Goal: Task Accomplishment & Management: Manage account settings

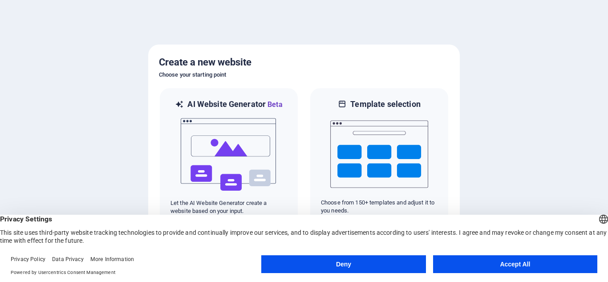
click at [486, 257] on button "Accept All" at bounding box center [515, 264] width 164 height 18
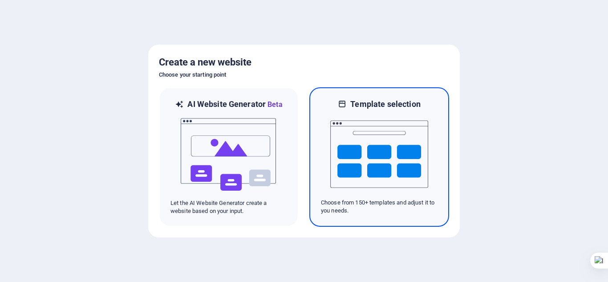
click at [403, 171] on img at bounding box center [379, 153] width 98 height 89
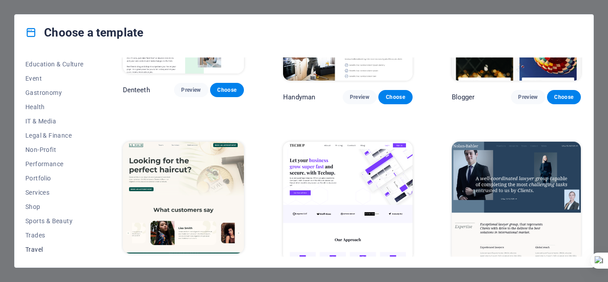
scroll to position [171, 0]
click at [47, 195] on span "Shop" at bounding box center [54, 192] width 58 height 7
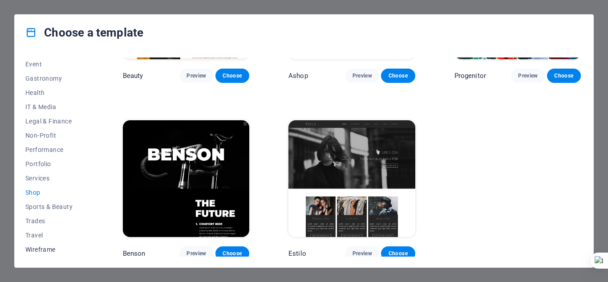
click at [41, 251] on span "Wireframe" at bounding box center [54, 249] width 58 height 7
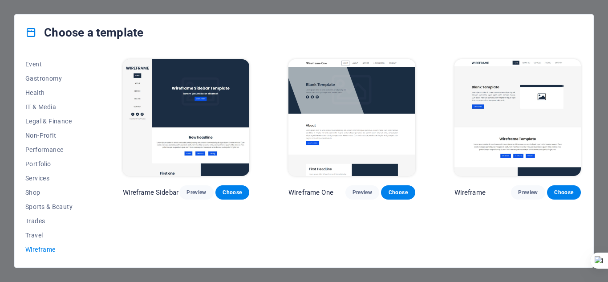
scroll to position [0, 0]
click at [32, 235] on span "Travel" at bounding box center [54, 234] width 58 height 7
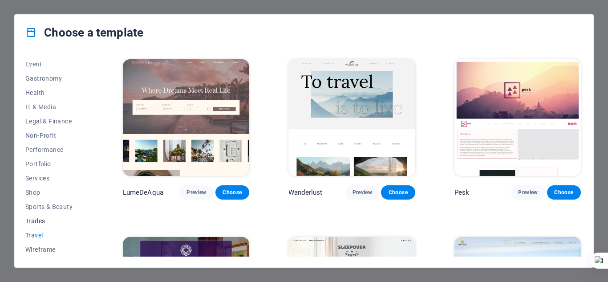
click at [39, 222] on span "Trades" at bounding box center [54, 220] width 58 height 7
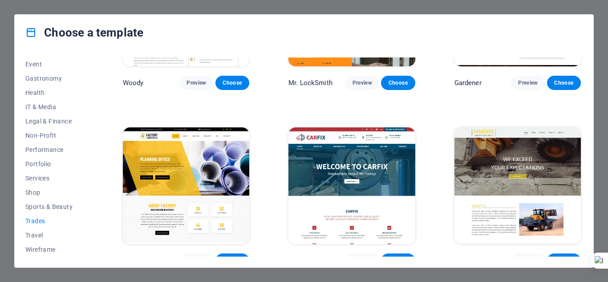
scroll to position [295, 0]
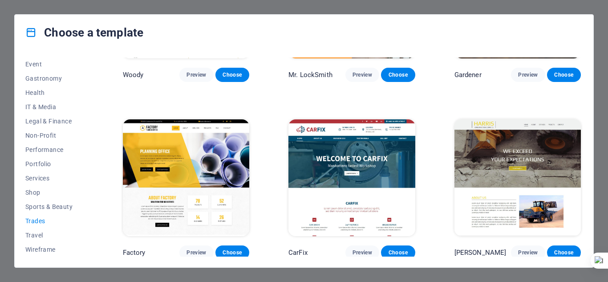
click at [101, 157] on div "All Templates My Templates New Trending Landingpage Multipager Onepager Art & D…" at bounding box center [304, 158] width 579 height 217
click at [43, 152] on span "Performance" at bounding box center [54, 149] width 58 height 7
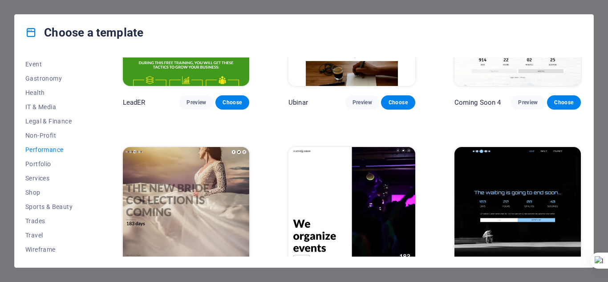
scroll to position [825, 0]
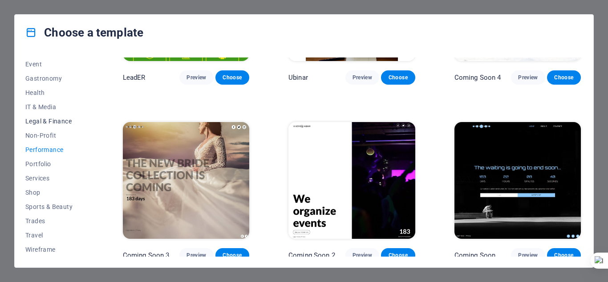
click at [53, 121] on span "Legal & Finance" at bounding box center [54, 121] width 58 height 7
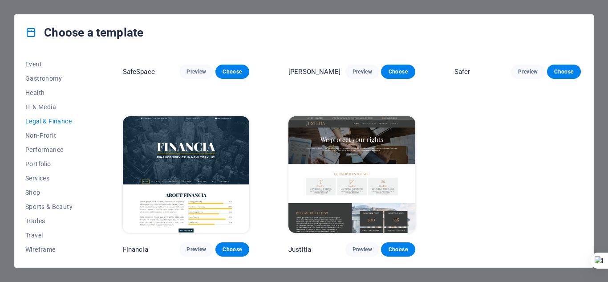
scroll to position [0, 0]
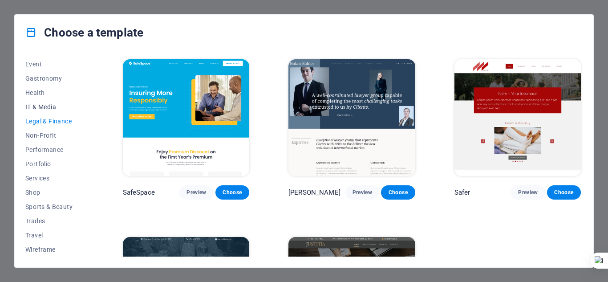
click at [45, 104] on span "IT & Media" at bounding box center [54, 106] width 58 height 7
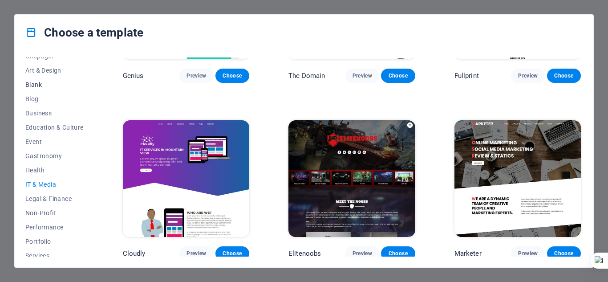
scroll to position [82, 0]
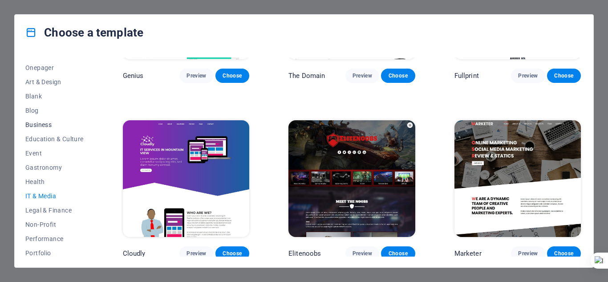
click at [36, 122] on span "Business" at bounding box center [54, 124] width 58 height 7
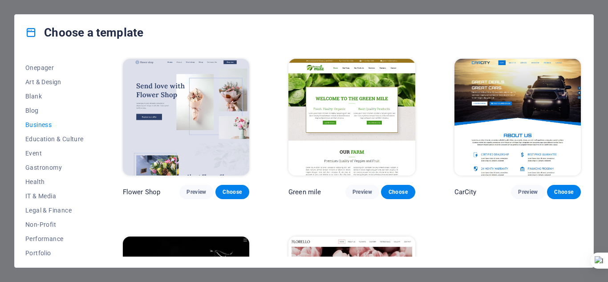
scroll to position [295, 0]
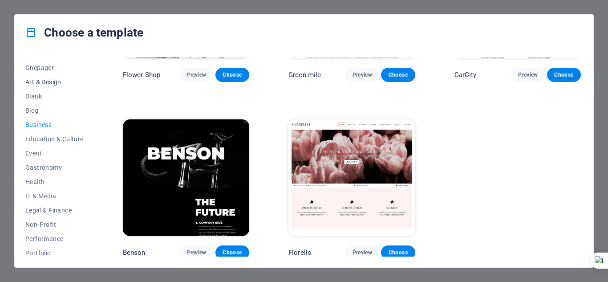
click at [45, 84] on span "Art & Design" at bounding box center [54, 81] width 58 height 7
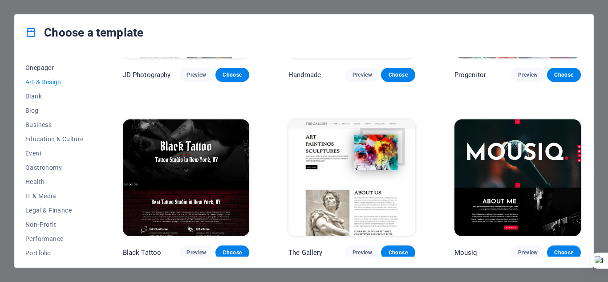
click at [39, 65] on span "Onepager" at bounding box center [54, 67] width 58 height 7
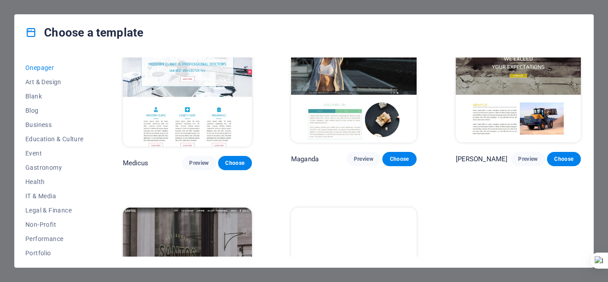
scroll to position [4361, 0]
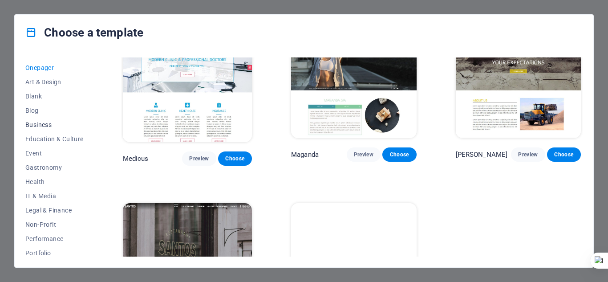
click at [40, 120] on button "Business" at bounding box center [54, 125] width 58 height 14
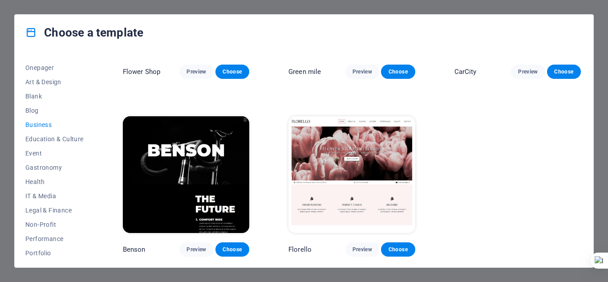
scroll to position [295, 0]
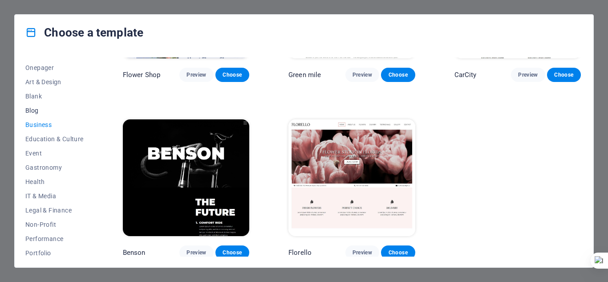
click at [33, 108] on span "Blog" at bounding box center [54, 110] width 58 height 7
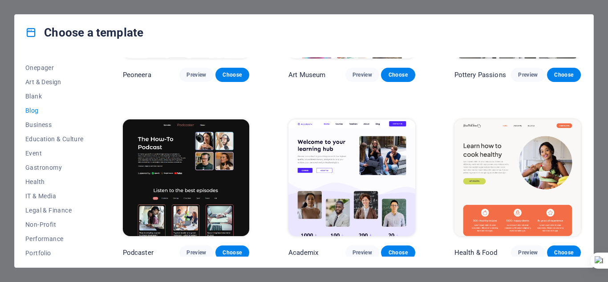
scroll to position [1358, 0]
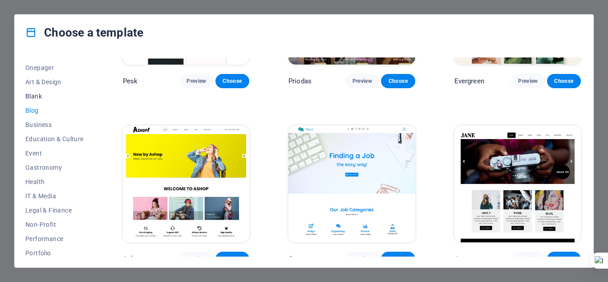
click at [35, 93] on span "Blank" at bounding box center [54, 96] width 58 height 7
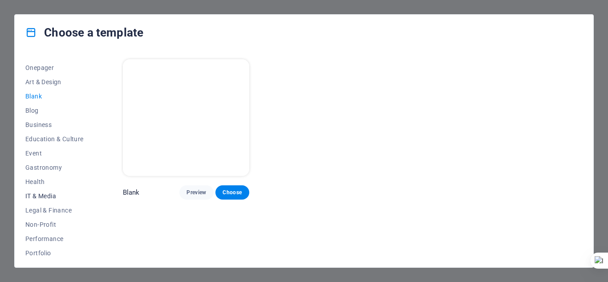
click at [43, 196] on span "IT & Media" at bounding box center [54, 195] width 58 height 7
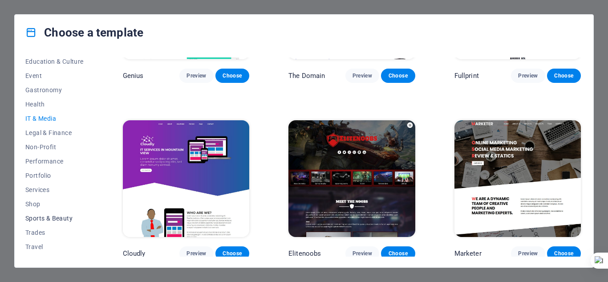
scroll to position [171, 0]
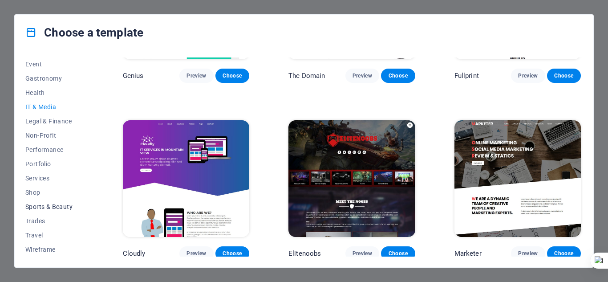
click at [47, 207] on span "Sports & Beauty" at bounding box center [54, 206] width 58 height 7
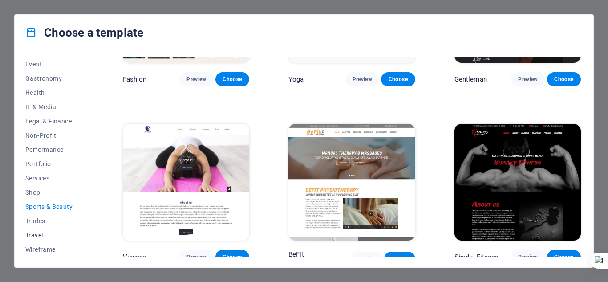
click at [36, 229] on button "Travel" at bounding box center [54, 235] width 58 height 14
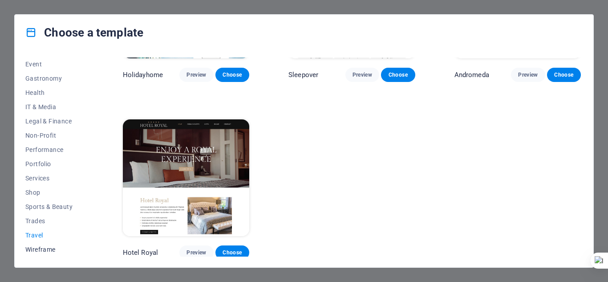
click at [41, 244] on button "Wireframe" at bounding box center [54, 249] width 58 height 14
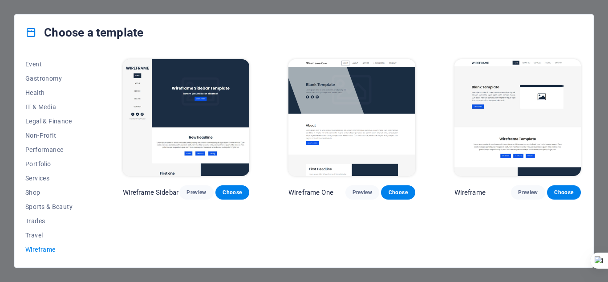
scroll to position [0, 0]
click at [40, 219] on span "Trades" at bounding box center [54, 220] width 58 height 7
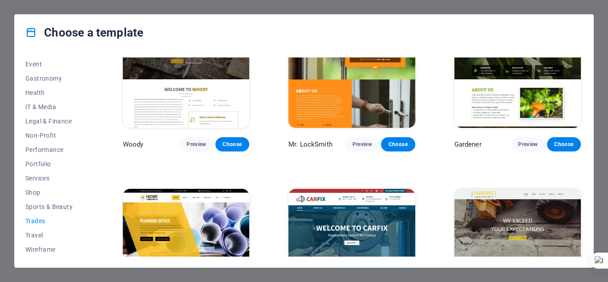
scroll to position [295, 0]
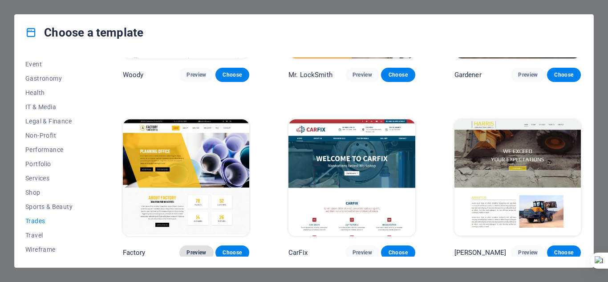
click at [199, 250] on span "Preview" at bounding box center [196, 252] width 20 height 7
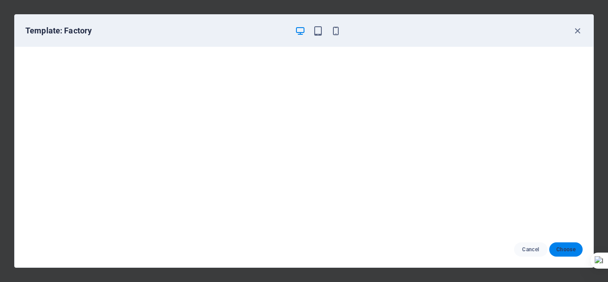
click at [558, 248] on span "Choose" at bounding box center [565, 249] width 19 height 7
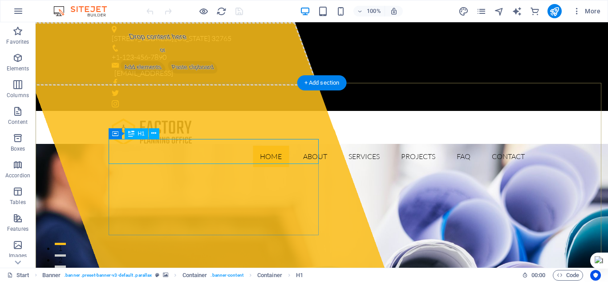
drag, startPoint x: 235, startPoint y: 150, endPoint x: 200, endPoint y: 146, distance: 35.4
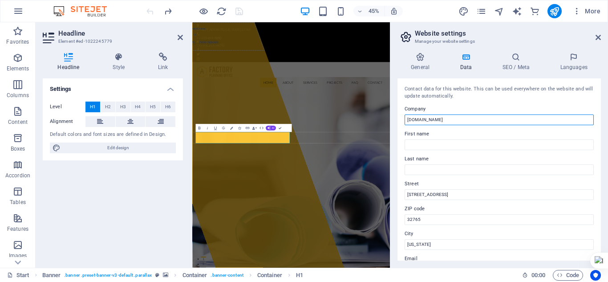
click at [449, 118] on input "hrdstudio.site" at bounding box center [499, 119] width 189 height 11
click at [413, 120] on input "hrdstudio" at bounding box center [499, 119] width 189 height 11
click at [411, 120] on input "hrdstudio" at bounding box center [499, 119] width 189 height 11
type input "hr design studio"
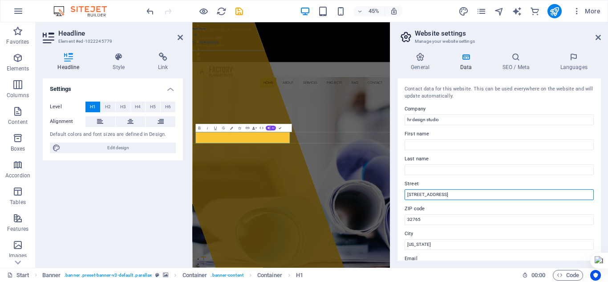
drag, startPoint x: 454, startPoint y: 193, endPoint x: 403, endPoint y: 193, distance: 51.6
click at [403, 193] on div "Contact data for this website. This can be used everywhere on the website and w…" at bounding box center [498, 169] width 203 height 182
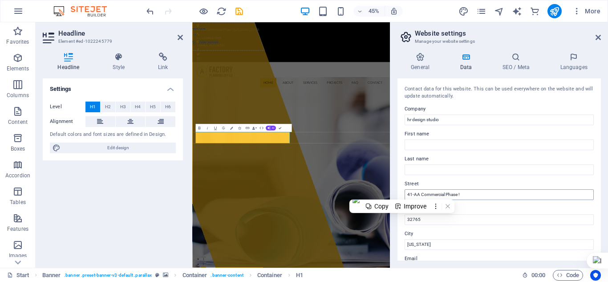
click at [507, 190] on div "Street 41-AA Commercial Phase !" at bounding box center [499, 188] width 189 height 21
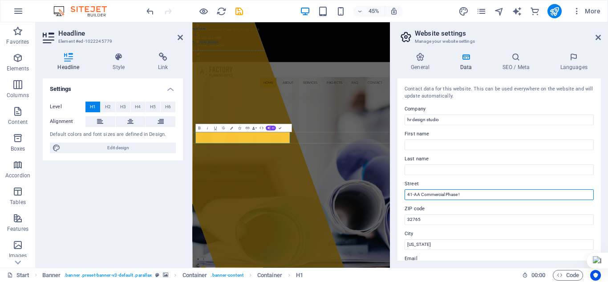
click at [507, 195] on input "41-AA Commercial Phase !" at bounding box center [499, 194] width 189 height 11
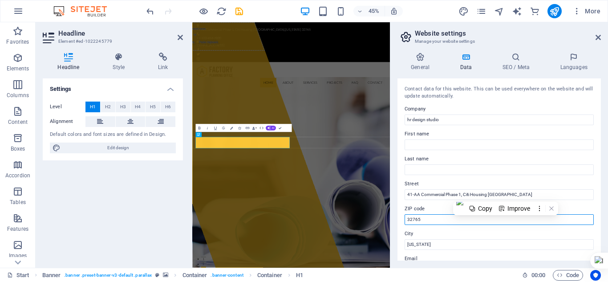
drag, startPoint x: 422, startPoint y: 220, endPoint x: 404, endPoint y: 222, distance: 18.3
click at [404, 222] on div "Contact data for this website. This can be used everywhere on the website and w…" at bounding box center [498, 169] width 203 height 182
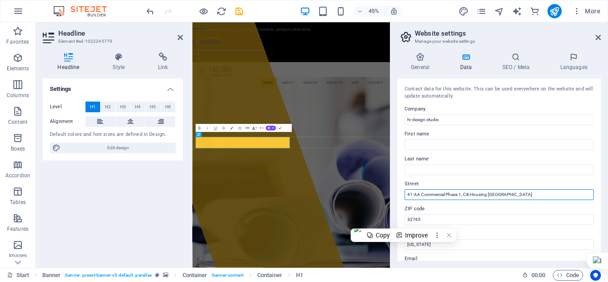
click at [525, 196] on input "41-AA Commercial Phase 1, Citi Housing Gujranwala" at bounding box center [499, 194] width 189 height 11
drag, startPoint x: 524, startPoint y: 195, endPoint x: 463, endPoint y: 194, distance: 61.0
click at [463, 194] on input "41-AA Commercial Phase 1, Citi Housing Gujranwala" at bounding box center [499, 194] width 189 height 11
type input "41-AA Commercial Phase 1,"
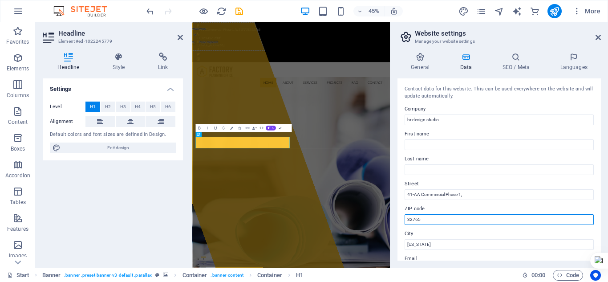
drag, startPoint x: 429, startPoint y: 219, endPoint x: 398, endPoint y: 217, distance: 30.3
click at [398, 217] on div "Contact data for this website. This can be used everywhere on the website and w…" at bounding box center [498, 169] width 203 height 182
paste input "Citi Housing Gujranwala"
drag, startPoint x: 459, startPoint y: 218, endPoint x: 433, endPoint y: 217, distance: 26.3
click at [433, 217] on input "Citi Housing Gujranwala" at bounding box center [499, 219] width 189 height 11
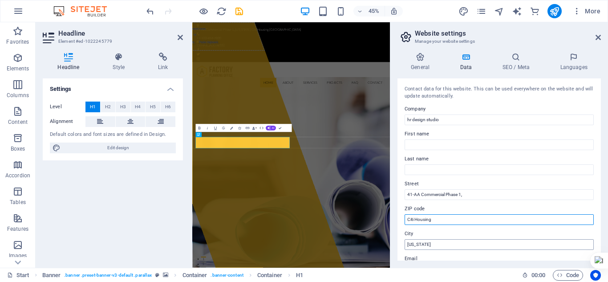
type input "Citi Housing"
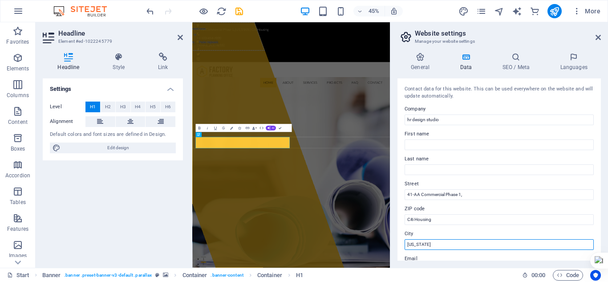
drag, startPoint x: 436, startPoint y: 243, endPoint x: 400, endPoint y: 242, distance: 36.1
click at [400, 242] on div "Contact data for this website. This can be used everywhere on the website and w…" at bounding box center [498, 169] width 203 height 182
paste input "Gujranwal"
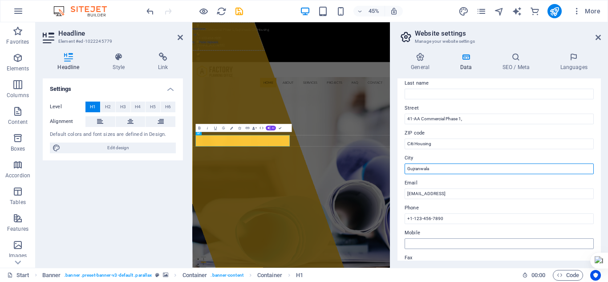
scroll to position [89, 0]
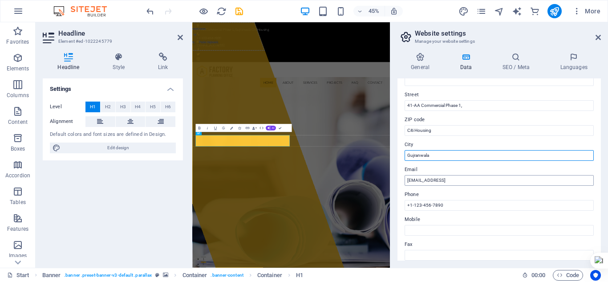
type input "Gujranwala"
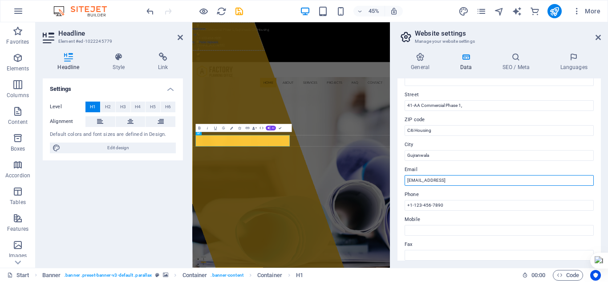
click at [454, 178] on input "af1104b723b5125f9ff778f2ea84a3@cpanel.local" at bounding box center [499, 180] width 189 height 11
type input "ceo@hrdstudio.com"
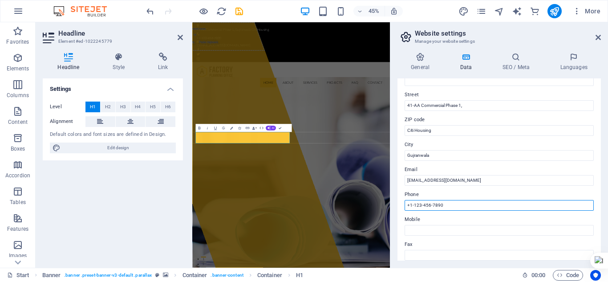
drag, startPoint x: 451, startPoint y: 206, endPoint x: 405, endPoint y: 210, distance: 46.1
click at [405, 210] on input "+1-123-456-7890" at bounding box center [499, 205] width 189 height 11
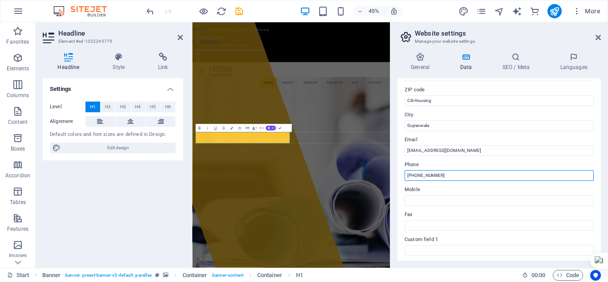
scroll to position [134, 0]
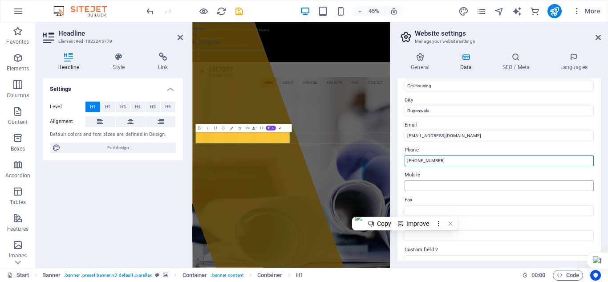
type input "+92 305 6200789"
click at [447, 184] on input "Mobile" at bounding box center [499, 185] width 189 height 11
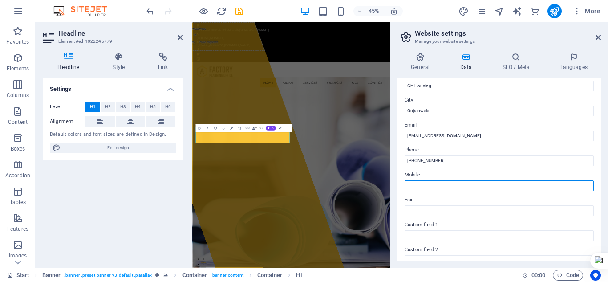
paste input "+92 305 6200789"
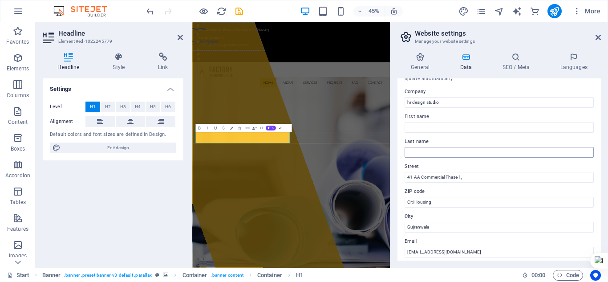
scroll to position [0, 0]
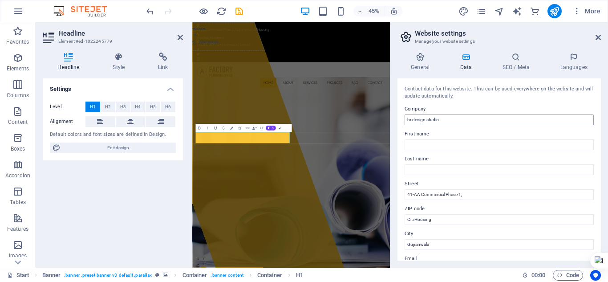
type input "+92 305 6200789"
drag, startPoint x: 603, startPoint y: 141, endPoint x: 629, endPoint y: 230, distance: 92.4
click at [417, 118] on input "hr design studio" at bounding box center [499, 119] width 189 height 11
click at [410, 118] on input "hr design studio" at bounding box center [499, 119] width 189 height 11
click at [431, 122] on input "HR Design studio" at bounding box center [499, 119] width 189 height 11
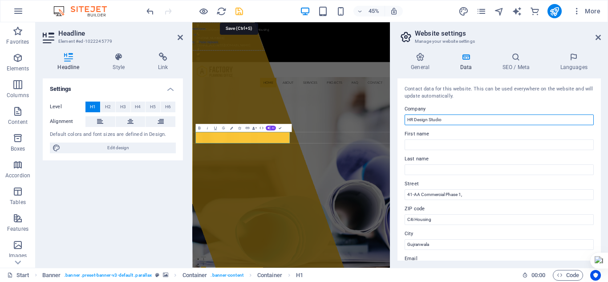
type input "HR Design Studio"
click at [236, 12] on icon "save" at bounding box center [239, 11] width 10 height 10
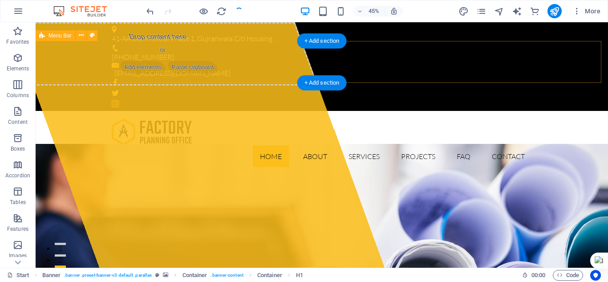
checkbox input "false"
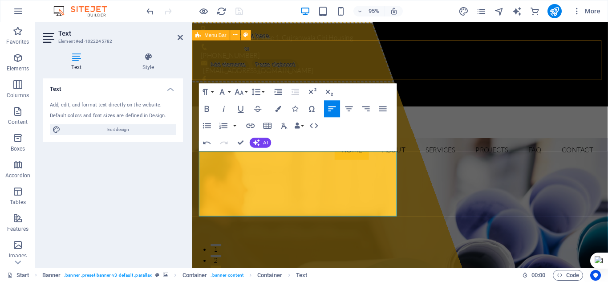
click at [305, 111] on div "Home About Services Projects FAQ Contact Menu" at bounding box center [411, 142] width 438 height 63
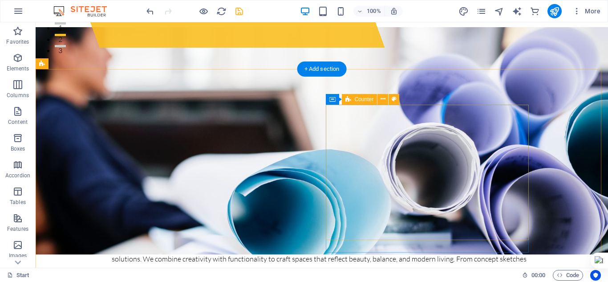
scroll to position [223, 0]
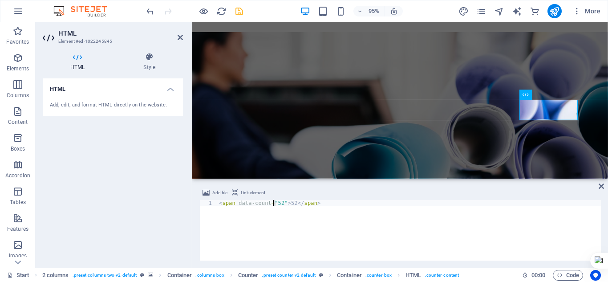
click at [274, 203] on div "< span data-count = "52" > 52 </ span >" at bounding box center [409, 236] width 384 height 73
type textarea "<span data-count="158">158</span>"
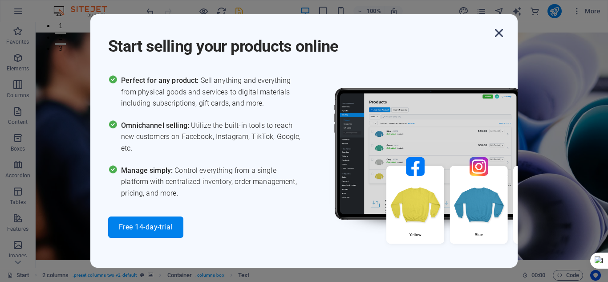
click at [494, 30] on icon "button" at bounding box center [499, 33] width 16 height 16
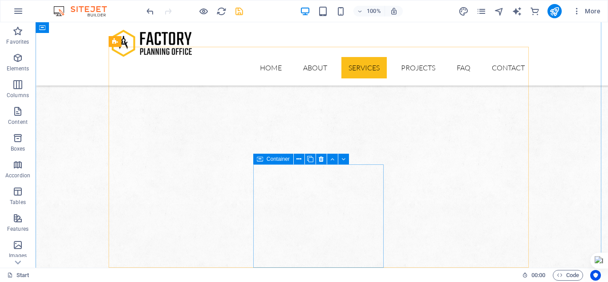
scroll to position [534, 0]
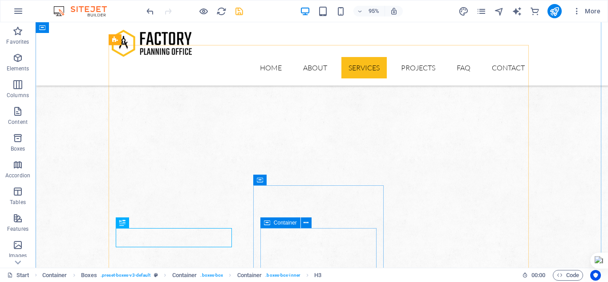
drag, startPoint x: 269, startPoint y: 225, endPoint x: 81, endPoint y: 217, distance: 188.5
click at [269, 225] on icon at bounding box center [267, 222] width 6 height 11
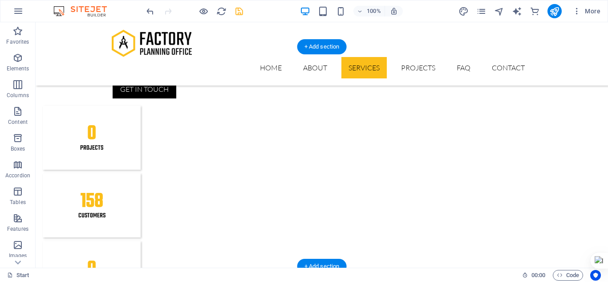
scroll to position [890, 0]
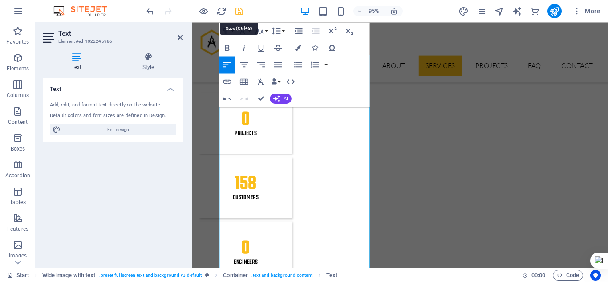
click at [241, 13] on icon "save" at bounding box center [239, 11] width 10 height 10
checkbox input "false"
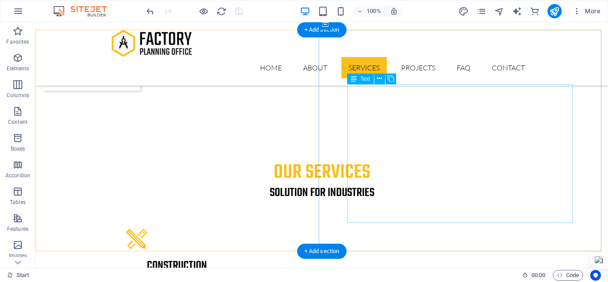
scroll to position [1157, 0]
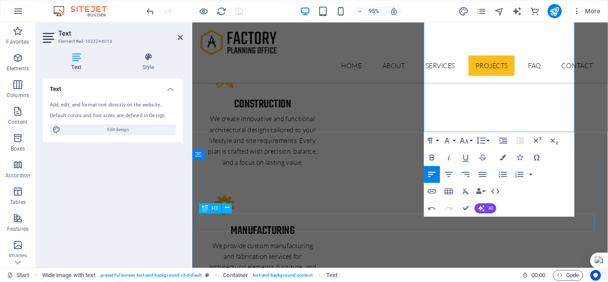
scroll to position [1335, 0]
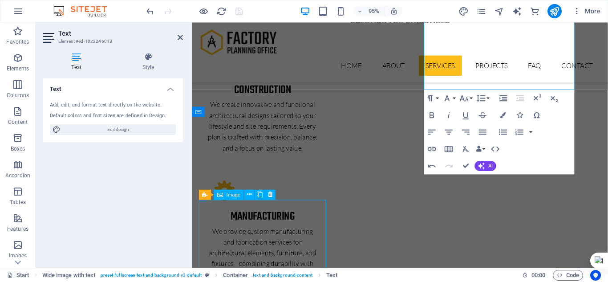
select select "px"
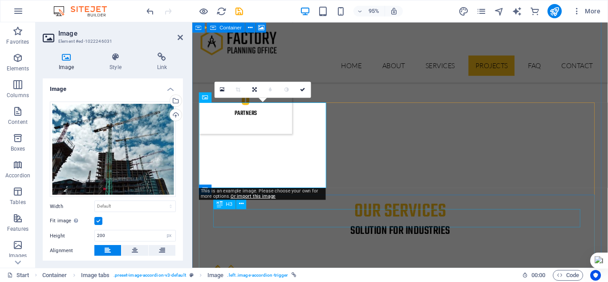
scroll to position [1438, 0]
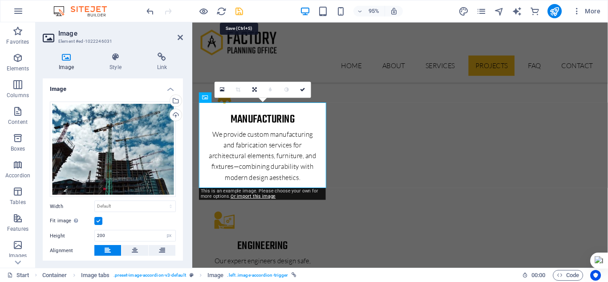
drag, startPoint x: 239, startPoint y: 10, endPoint x: 255, endPoint y: 43, distance: 36.2
click at [239, 10] on icon "save" at bounding box center [239, 11] width 10 height 10
checkbox input "false"
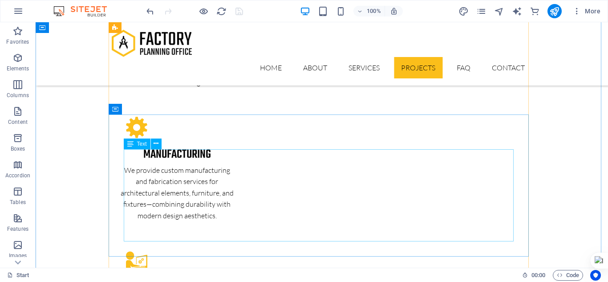
scroll to position [1446, 0]
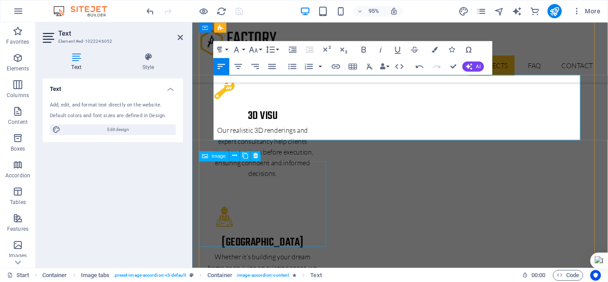
scroll to position [1883, 0]
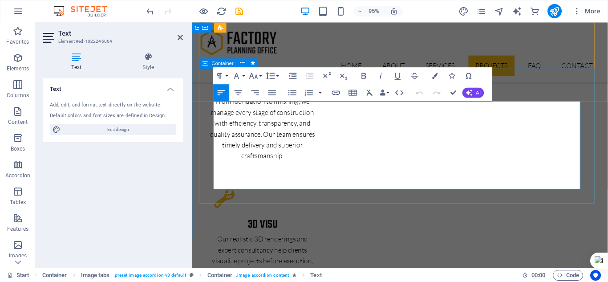
scroll to position [2038, 0]
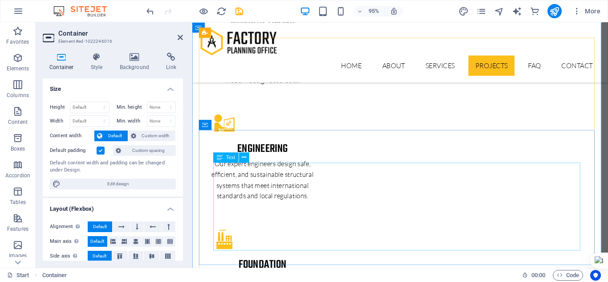
scroll to position [1549, 0]
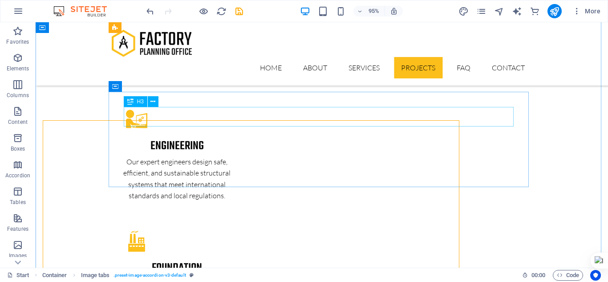
scroll to position [1424, 0]
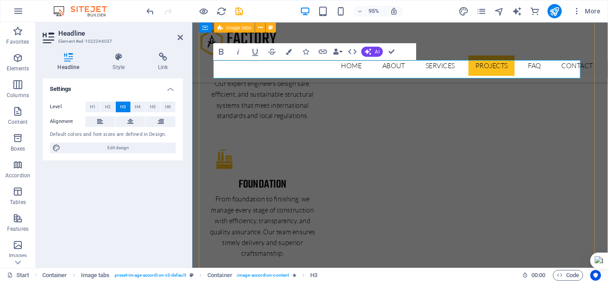
scroll to position [1638, 0]
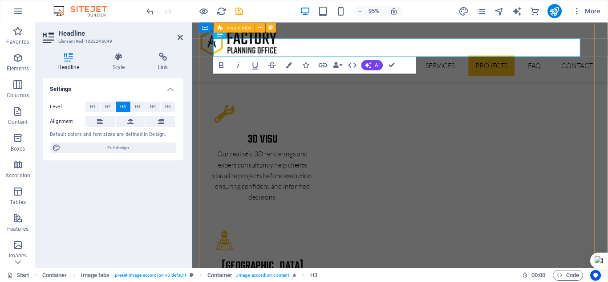
scroll to position [1905, 0]
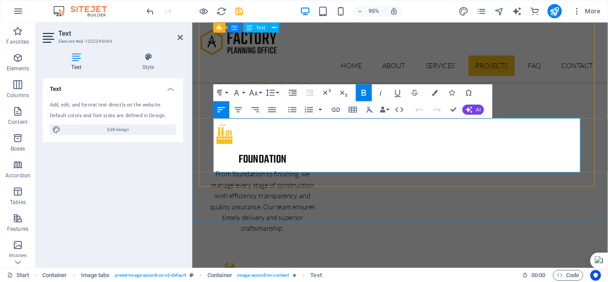
scroll to position [1974, 0]
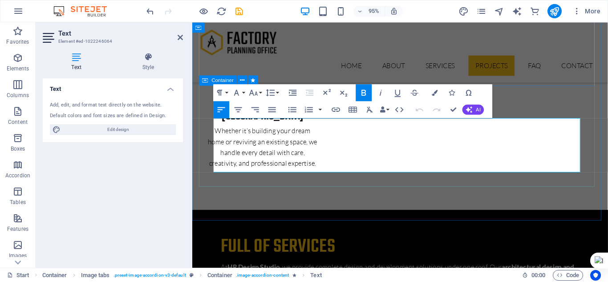
drag, startPoint x: 342, startPoint y: 128, endPoint x: 213, endPoint y: 128, distance: 129.1
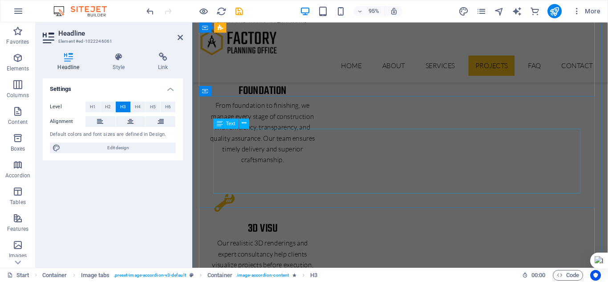
scroll to position [1706, 0]
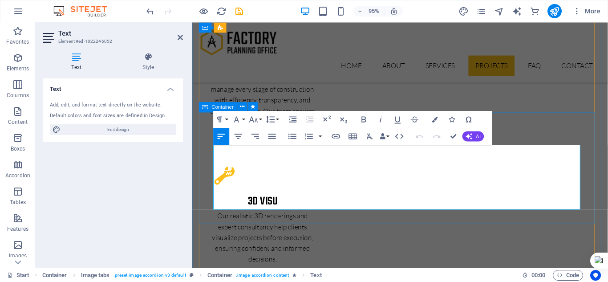
scroll to position [1758, 0]
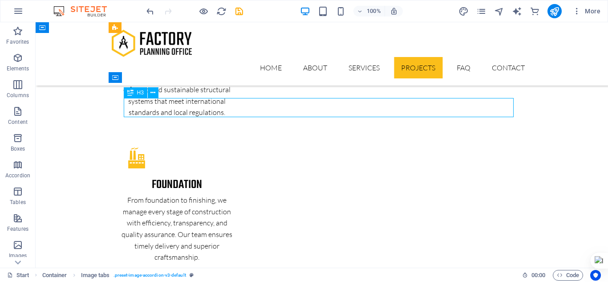
scroll to position [1758, 0]
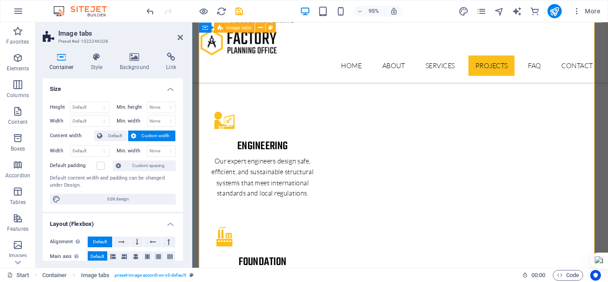
scroll to position [1624, 0]
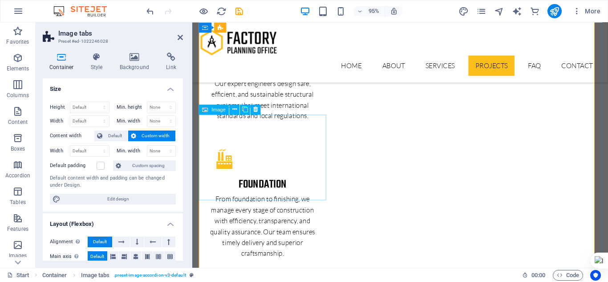
click at [213, 109] on span "Image" at bounding box center [219, 109] width 14 height 5
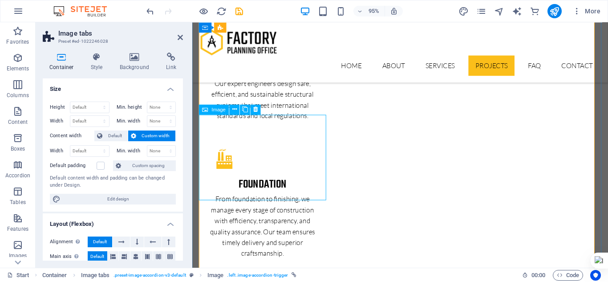
select select "px"
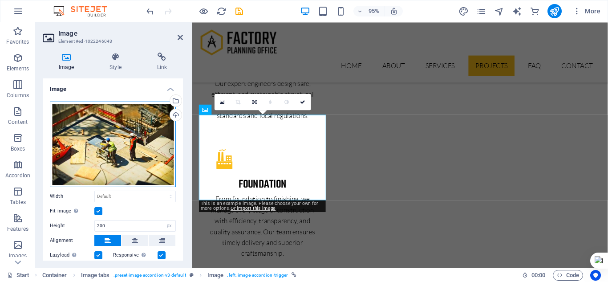
click at [115, 135] on div "Drag files here, click to choose files or select files from Files or our free s…" at bounding box center [113, 143] width 126 height 85
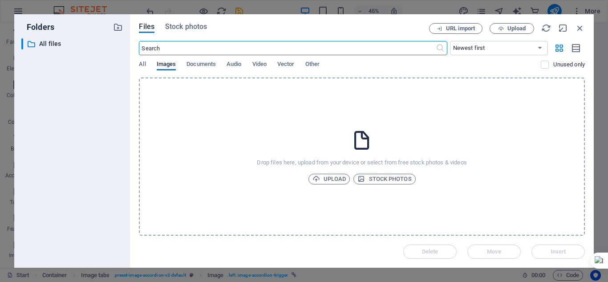
scroll to position [1855, 0]
click at [329, 178] on span "Upload" at bounding box center [329, 179] width 34 height 11
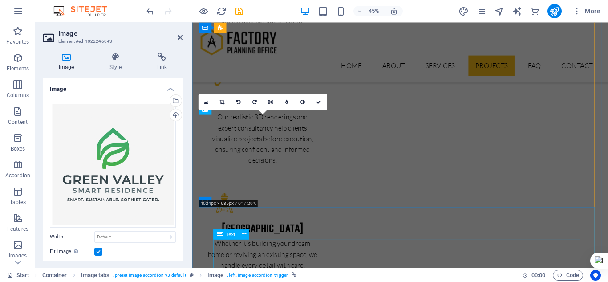
scroll to position [1624, 0]
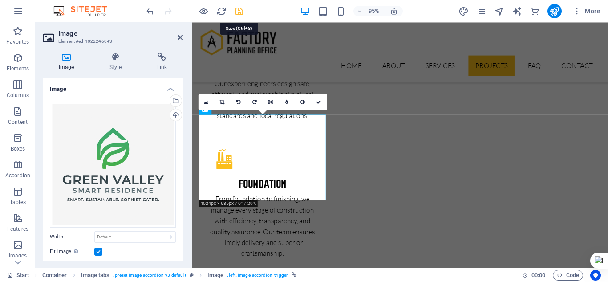
click at [238, 14] on icon "save" at bounding box center [239, 11] width 10 height 10
checkbox input "false"
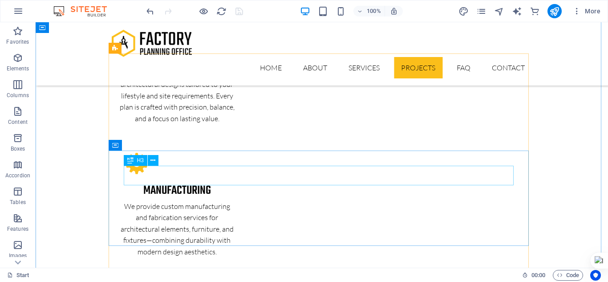
scroll to position [1321, 0]
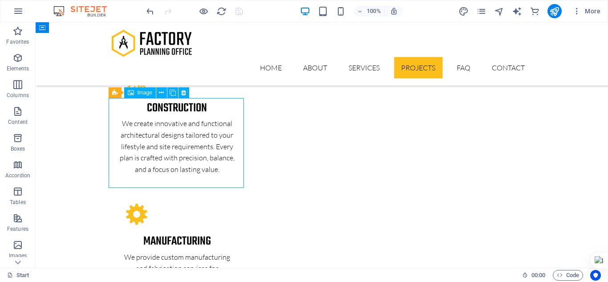
scroll to position [1446, 0]
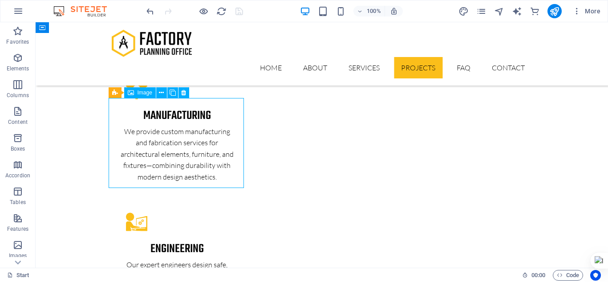
select select "px"
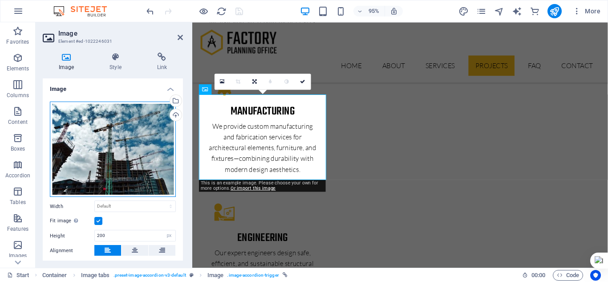
click at [127, 138] on div "Drag files here, click to choose files or select files from Files or our free s…" at bounding box center [113, 149] width 126 height 96
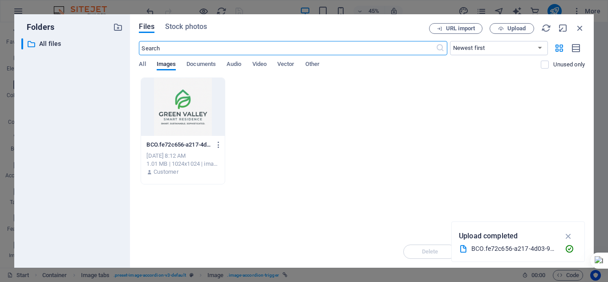
scroll to position [1677, 0]
click at [513, 29] on span "Upload" at bounding box center [516, 28] width 18 height 5
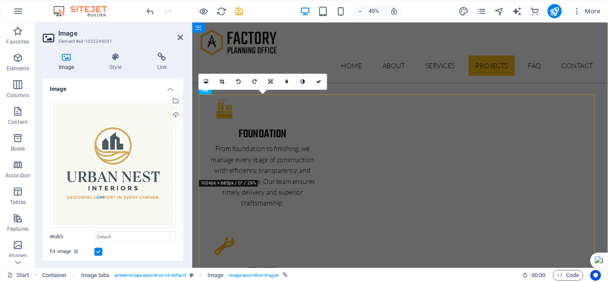
scroll to position [1446, 0]
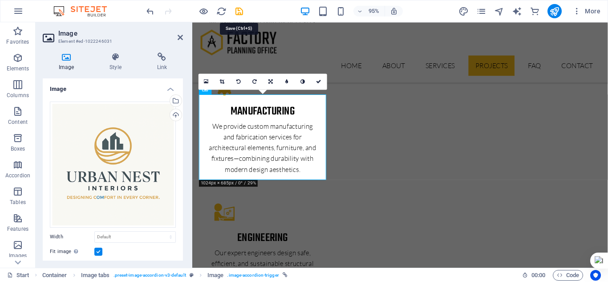
click at [236, 12] on icon "save" at bounding box center [239, 11] width 10 height 10
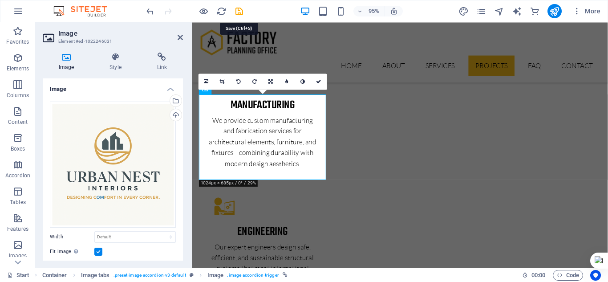
checkbox input "false"
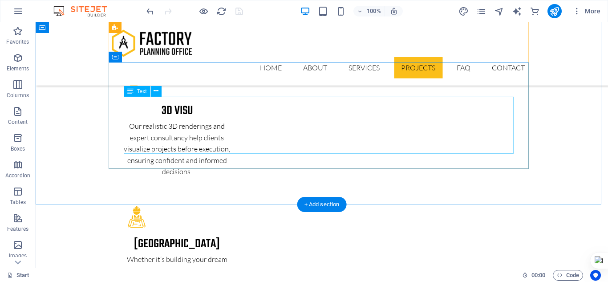
scroll to position [1766, 0]
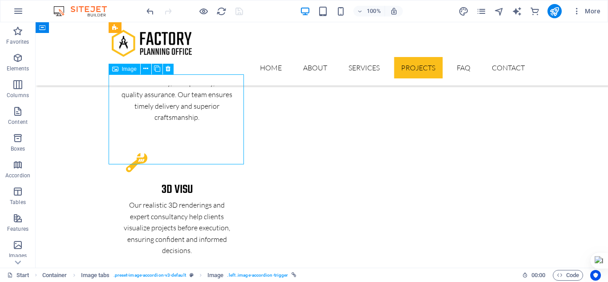
select select "px"
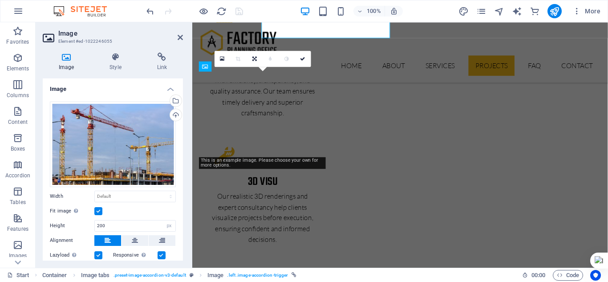
scroll to position [1891, 0]
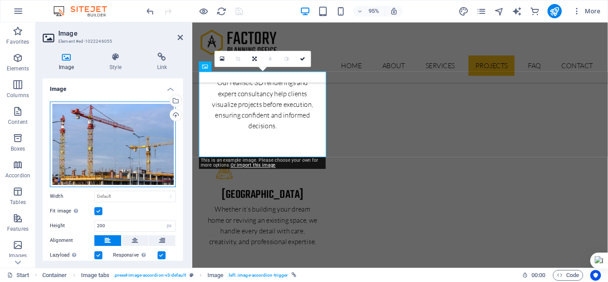
click at [108, 117] on div "Drag files here, click to choose files or select files from Files or our free s…" at bounding box center [113, 143] width 126 height 85
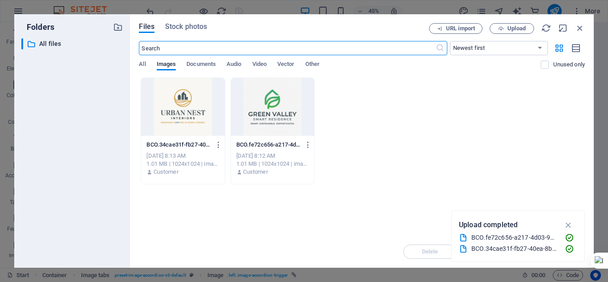
scroll to position [2122, 0]
click at [496, 27] on span "Upload" at bounding box center [512, 29] width 36 height 6
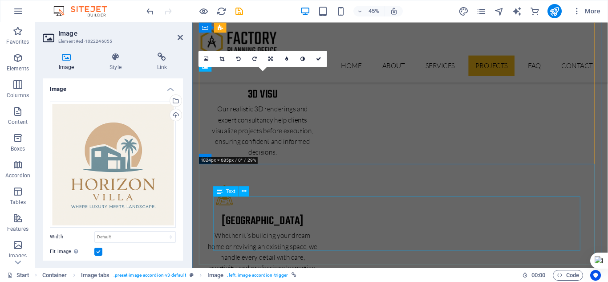
scroll to position [1891, 0]
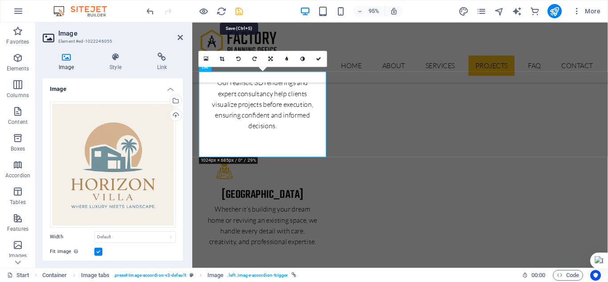
drag, startPoint x: 239, startPoint y: 16, endPoint x: 213, endPoint y: 9, distance: 26.2
click at [239, 16] on icon "save" at bounding box center [239, 11] width 10 height 10
checkbox input "false"
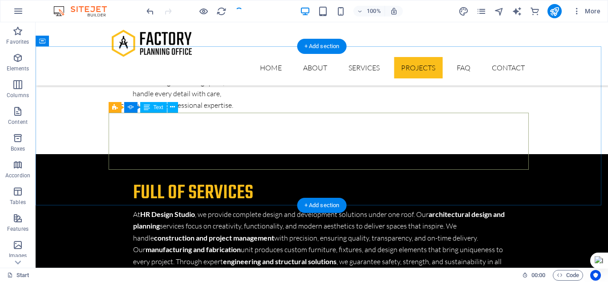
scroll to position [1988, 0]
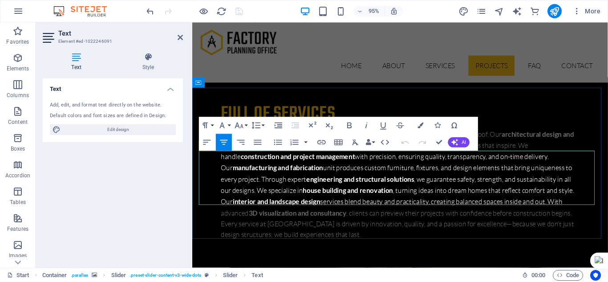
drag, startPoint x: 502, startPoint y: 187, endPoint x: 199, endPoint y: 165, distance: 303.9
drag, startPoint x: 496, startPoint y: 187, endPoint x: 202, endPoint y: 163, distance: 295.2
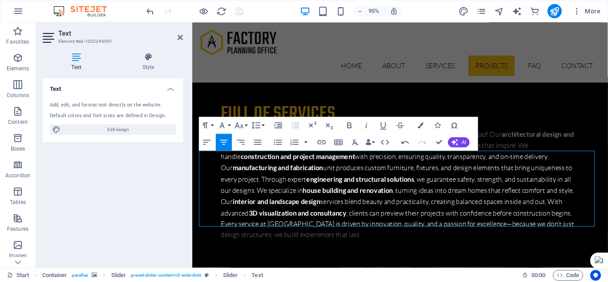
drag, startPoint x: 373, startPoint y: 186, endPoint x: 187, endPoint y: 158, distance: 187.3
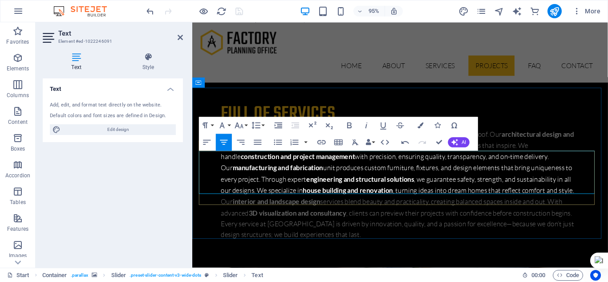
drag, startPoint x: 355, startPoint y: 198, endPoint x: 394, endPoint y: 195, distance: 39.3
drag, startPoint x: 461, startPoint y: 198, endPoint x: 403, endPoint y: 198, distance: 57.4
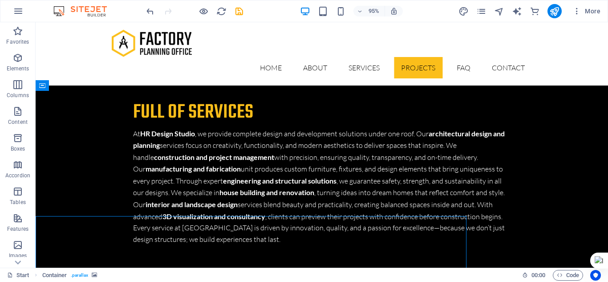
scroll to position [1988, 0]
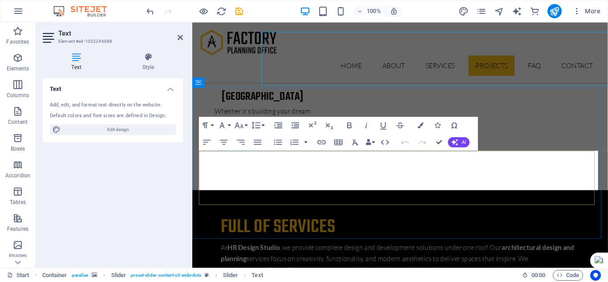
scroll to position [2113, 0]
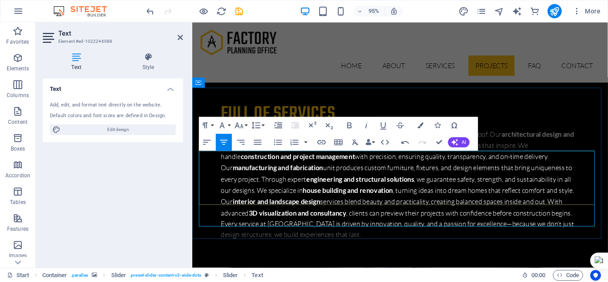
drag, startPoint x: 371, startPoint y: 186, endPoint x: 199, endPoint y: 162, distance: 173.9
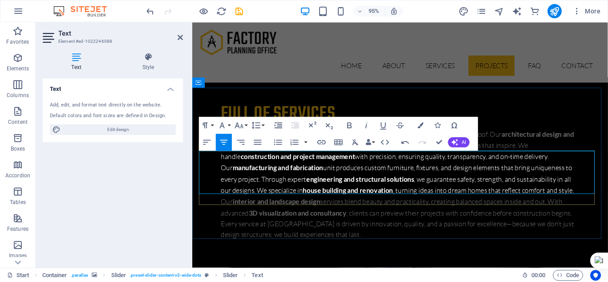
drag, startPoint x: 392, startPoint y: 199, endPoint x: 357, endPoint y: 195, distance: 35.3
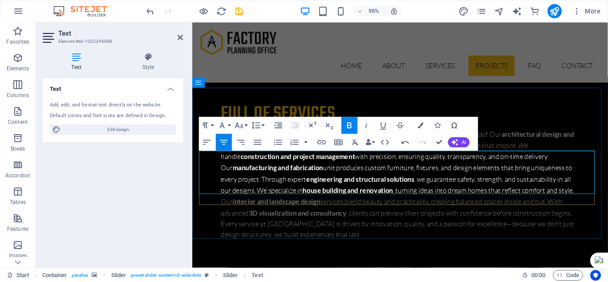
drag, startPoint x: 465, startPoint y: 195, endPoint x: 401, endPoint y: 196, distance: 64.1
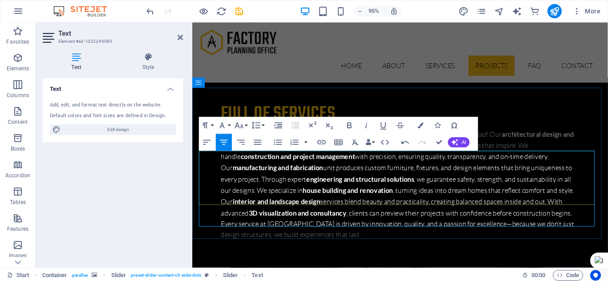
drag, startPoint x: 366, startPoint y: 185, endPoint x: 201, endPoint y: 162, distance: 166.7
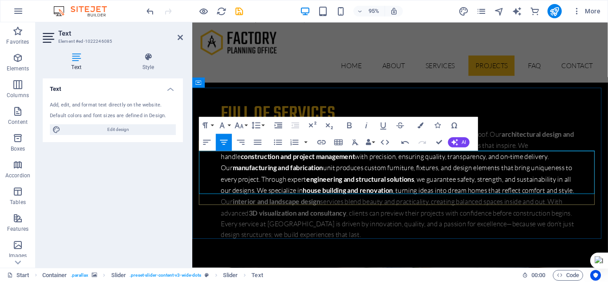
drag, startPoint x: 355, startPoint y: 198, endPoint x: 396, endPoint y: 194, distance: 41.5
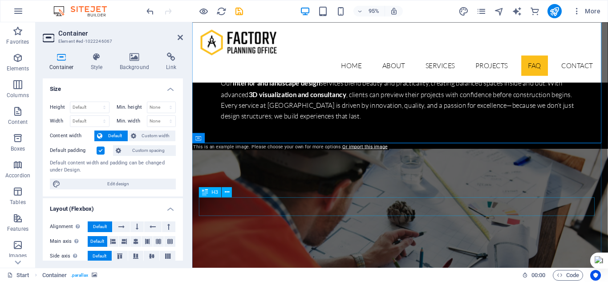
scroll to position [2291, 0]
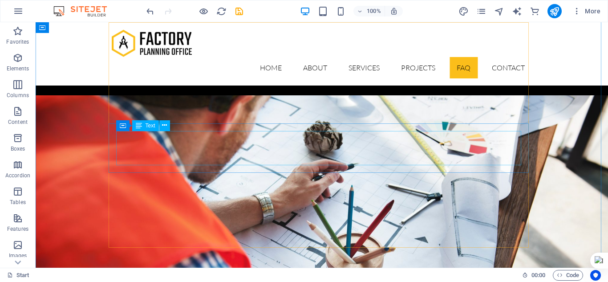
scroll to position [2158, 0]
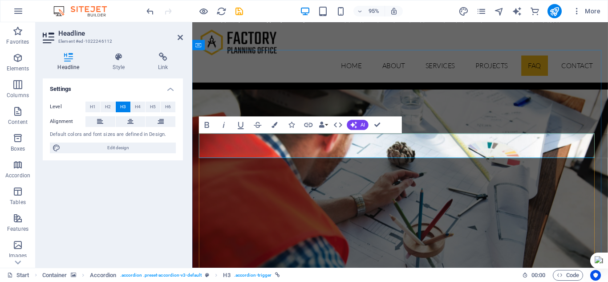
drag, startPoint x: 319, startPoint y: 153, endPoint x: 200, endPoint y: 146, distance: 118.6
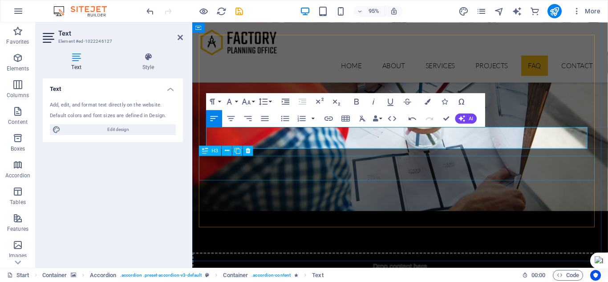
scroll to position [2434, 0]
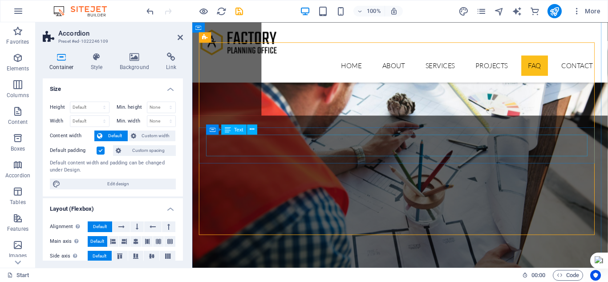
scroll to position [2396, 0]
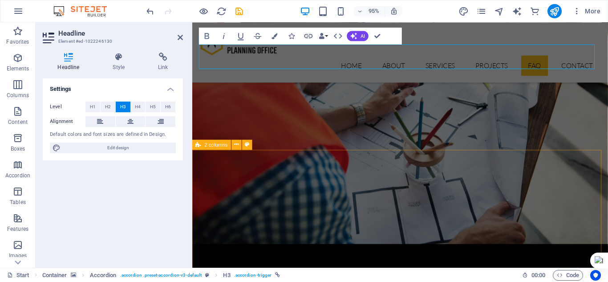
scroll to position [2521, 0]
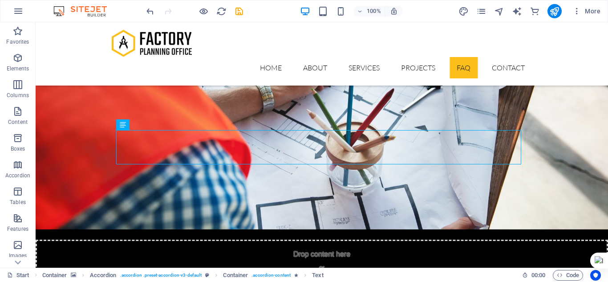
scroll to position [2309, 0]
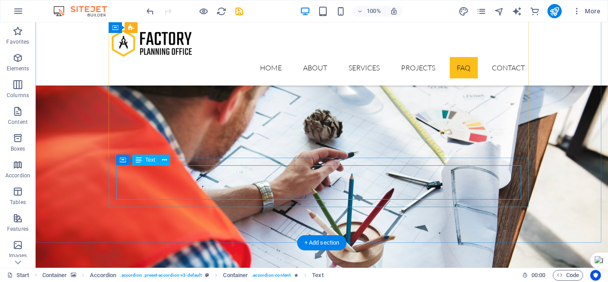
scroll to position [2448, 0]
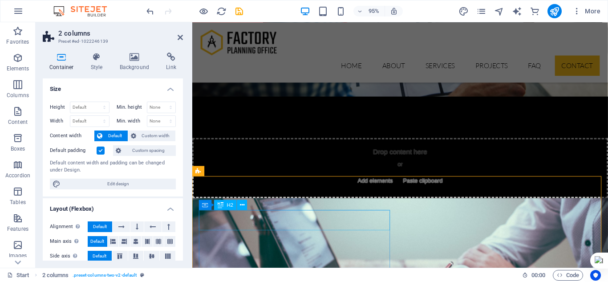
scroll to position [2582, 0]
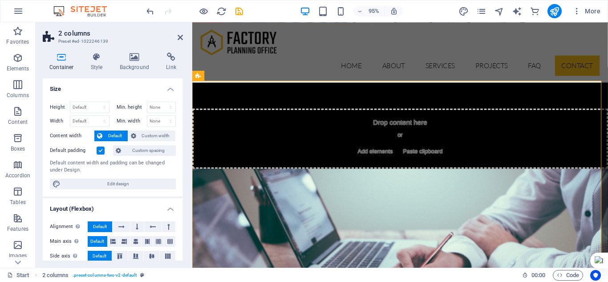
click at [238, 8] on icon "save" at bounding box center [239, 11] width 10 height 10
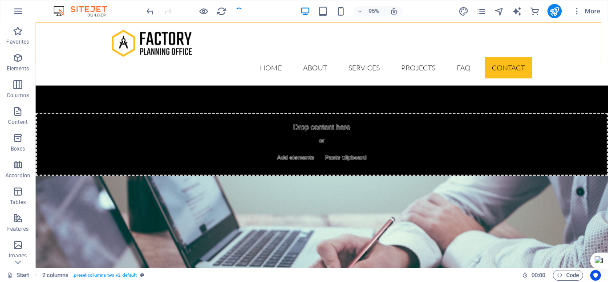
checkbox input "false"
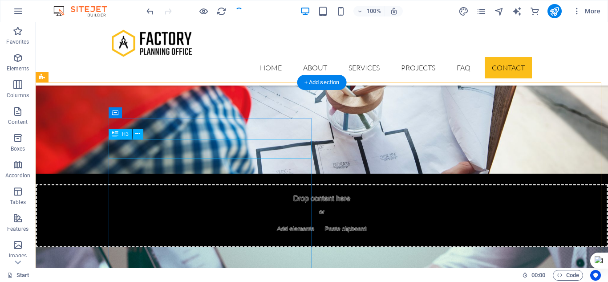
scroll to position [2448, 0]
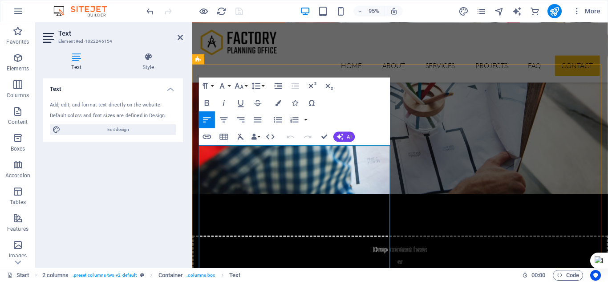
scroll to position [2599, 0]
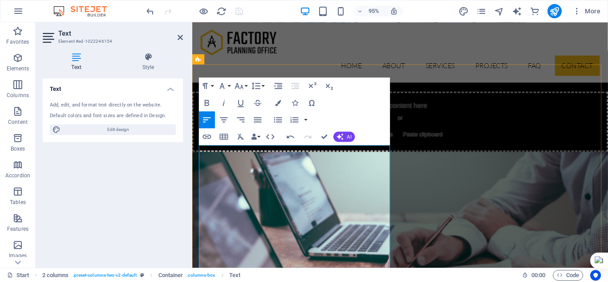
drag, startPoint x: 392, startPoint y: 215, endPoint x: 257, endPoint y: 217, distance: 135.3
drag, startPoint x: 293, startPoint y: 237, endPoint x: 249, endPoint y: 238, distance: 44.1
drag, startPoint x: 249, startPoint y: 250, endPoint x: 292, endPoint y: 248, distance: 42.3
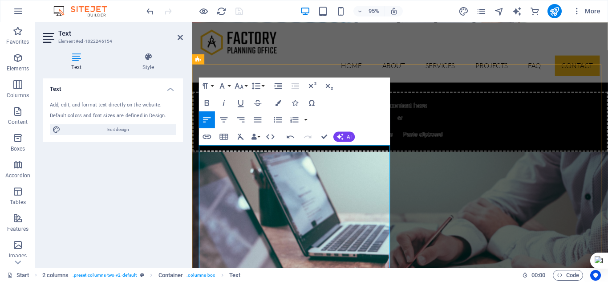
drag, startPoint x: 242, startPoint y: 249, endPoint x: 231, endPoint y: 251, distance: 10.8
drag, startPoint x: 314, startPoint y: 263, endPoint x: 257, endPoint y: 261, distance: 57.0
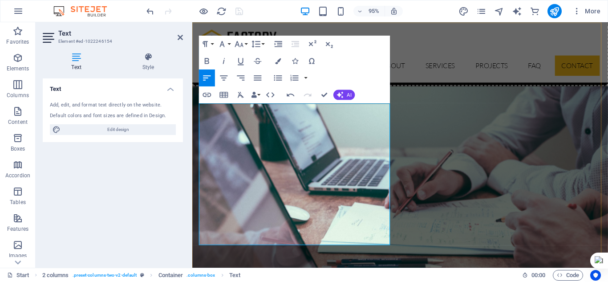
scroll to position [2688, 0]
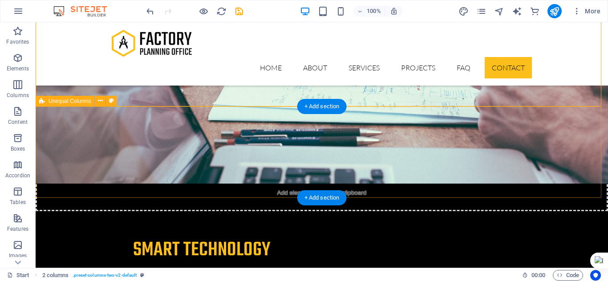
scroll to position [2779, 0]
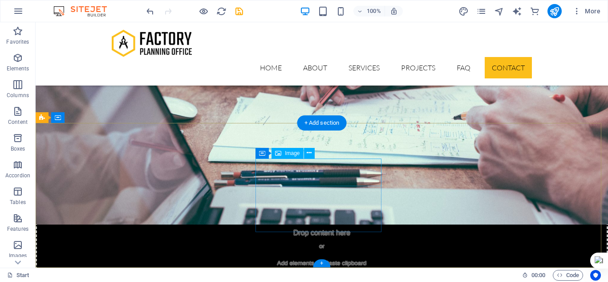
select select "px"
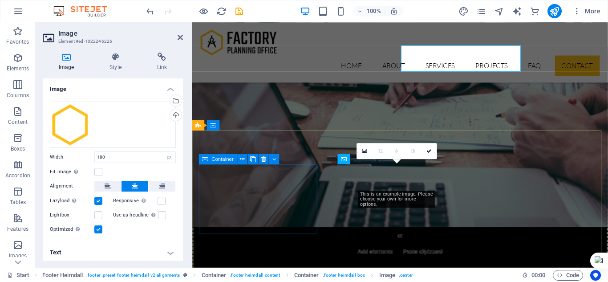
scroll to position [2891, 0]
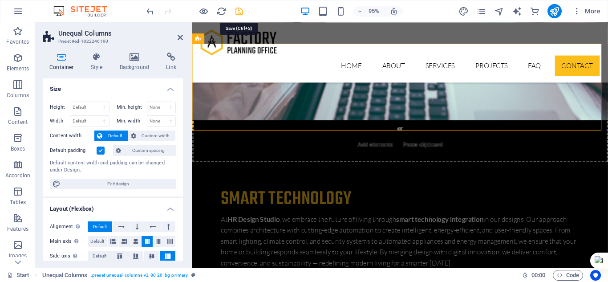
drag, startPoint x: 237, startPoint y: 12, endPoint x: 167, endPoint y: 14, distance: 70.3
click at [237, 12] on icon "save" at bounding box center [239, 11] width 10 height 10
checkbox input "false"
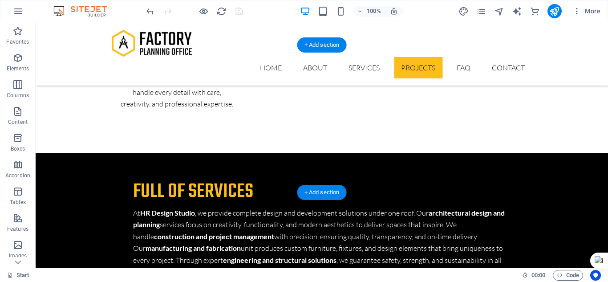
scroll to position [2047, 0]
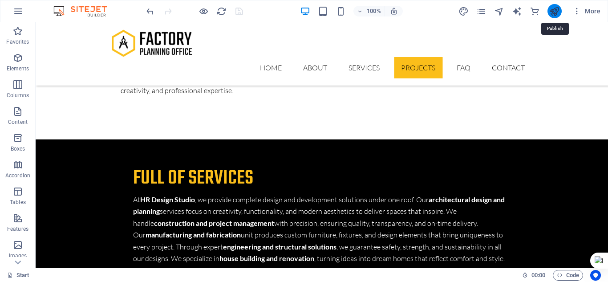
click at [556, 14] on icon "publish" at bounding box center [554, 11] width 10 height 10
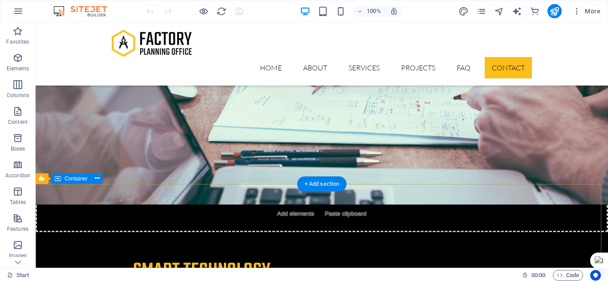
scroll to position [2779, 0]
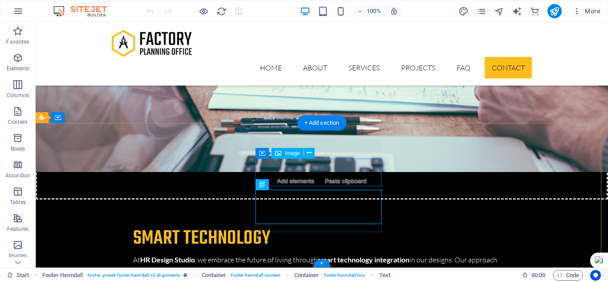
select select "px"
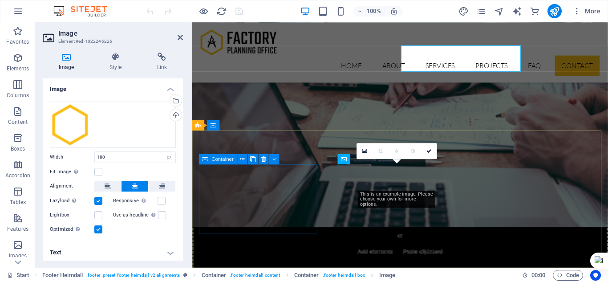
scroll to position [2891, 0]
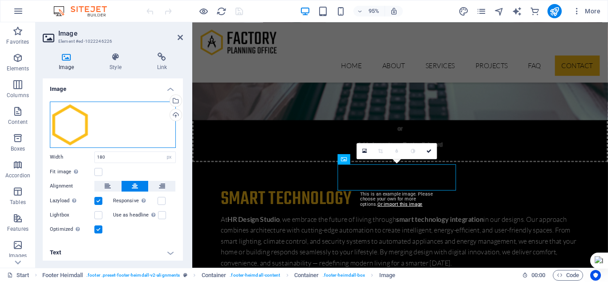
click at [101, 124] on div "Drag files here, click to choose files or select files from Files or our free s…" at bounding box center [113, 124] width 126 height 46
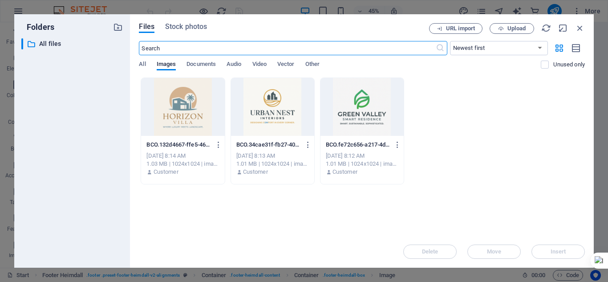
scroll to position [2835, 0]
click at [511, 32] on button "Upload" at bounding box center [512, 28] width 45 height 11
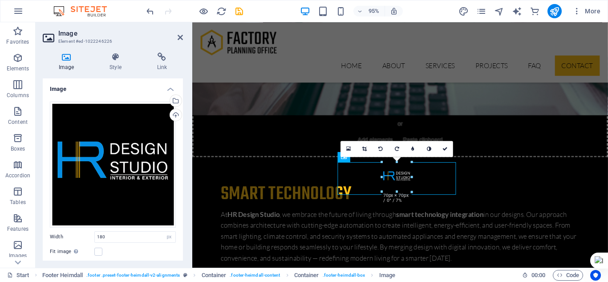
scroll to position [2893, 0]
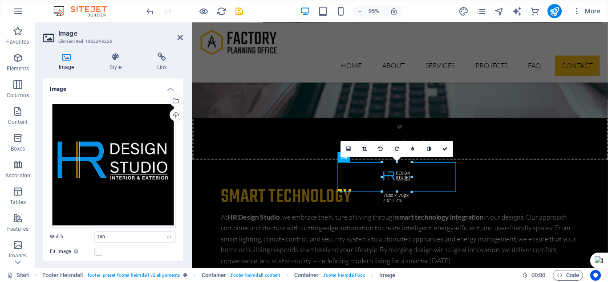
drag, startPoint x: 398, startPoint y: 229, endPoint x: 404, endPoint y: 178, distance: 51.5
type input "70"
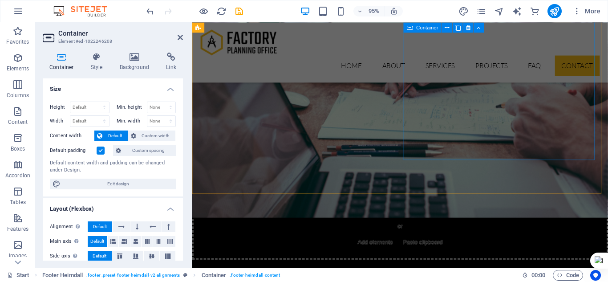
scroll to position [2715, 0]
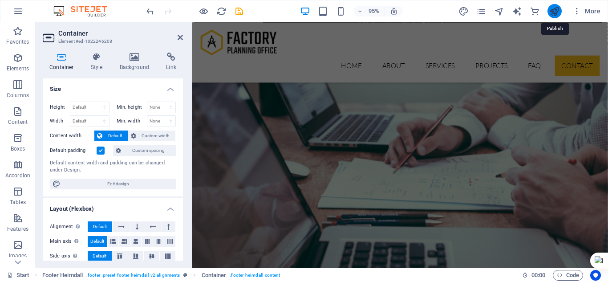
click at [550, 12] on icon "publish" at bounding box center [554, 11] width 10 height 10
checkbox input "false"
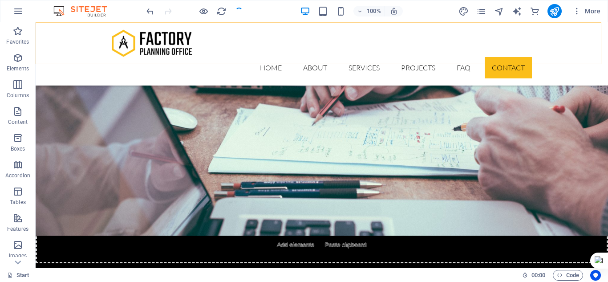
scroll to position [2792, 0]
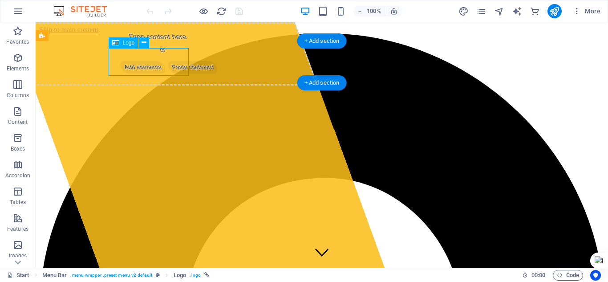
select select "px"
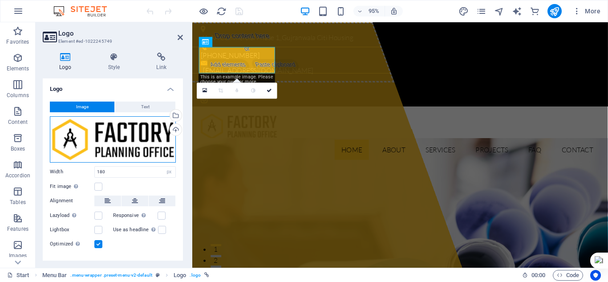
click at [92, 131] on div "Drag files here, click to choose files or select files from Files or our free s…" at bounding box center [113, 139] width 126 height 46
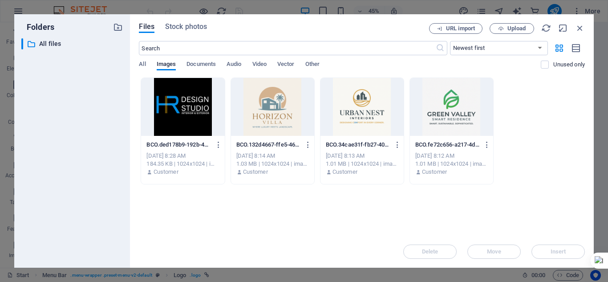
click at [182, 111] on div at bounding box center [182, 107] width 83 height 58
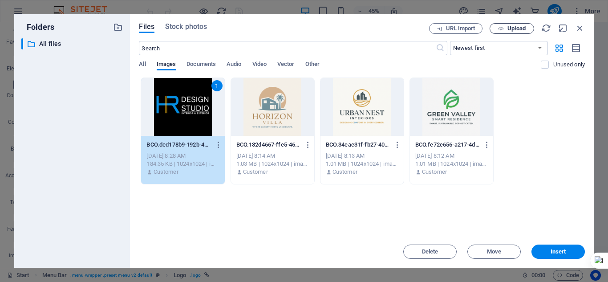
click at [509, 26] on span "Upload" at bounding box center [516, 28] width 18 height 5
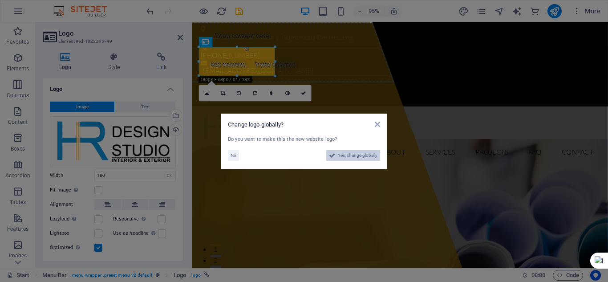
drag, startPoint x: 343, startPoint y: 157, endPoint x: 253, endPoint y: 335, distance: 199.4
click at [343, 157] on span "Yes, change globally" at bounding box center [358, 155] width 40 height 11
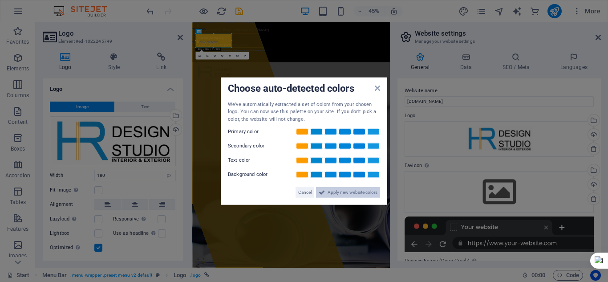
click at [339, 194] on span "Apply new website colors" at bounding box center [353, 192] width 50 height 11
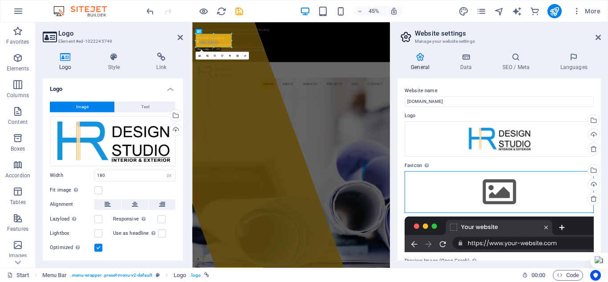
click at [498, 189] on div "Drag files here, click to choose files or select files from Files or our free s…" at bounding box center [499, 192] width 189 height 42
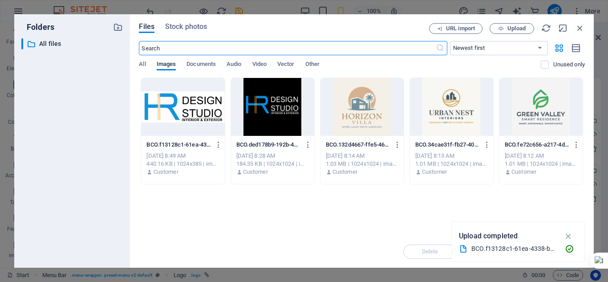
click at [177, 112] on div at bounding box center [182, 107] width 83 height 58
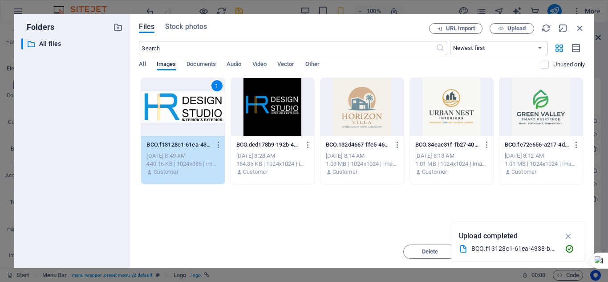
drag, startPoint x: 572, startPoint y: 236, endPoint x: 536, endPoint y: 239, distance: 36.2
click at [572, 235] on icon "button" at bounding box center [568, 236] width 10 height 10
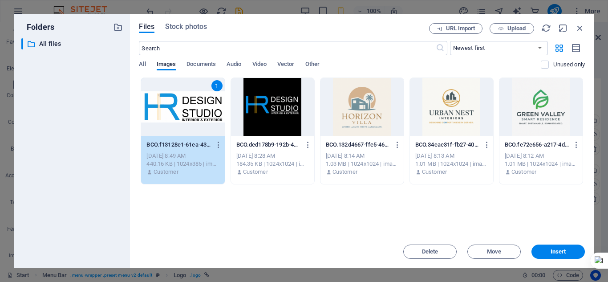
drag, startPoint x: 556, startPoint y: 249, endPoint x: 525, endPoint y: 249, distance: 31.2
click at [555, 249] on span "Insert" at bounding box center [559, 251] width 16 height 5
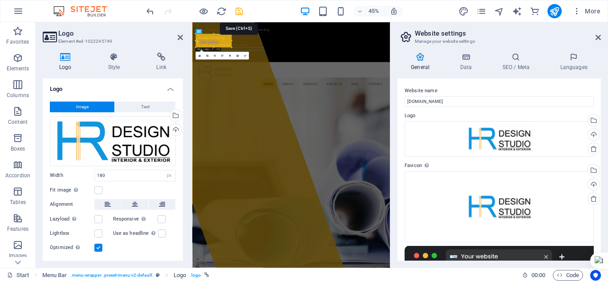
click at [234, 10] on icon "save" at bounding box center [239, 11] width 10 height 10
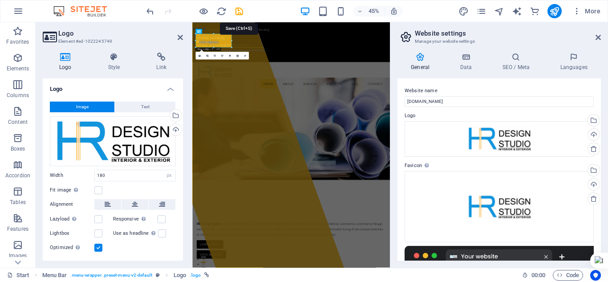
checkbox input "false"
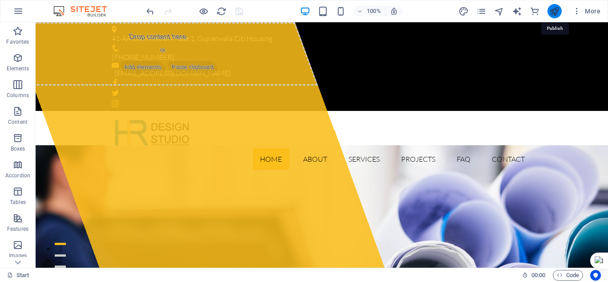
click at [554, 7] on icon "publish" at bounding box center [554, 11] width 10 height 10
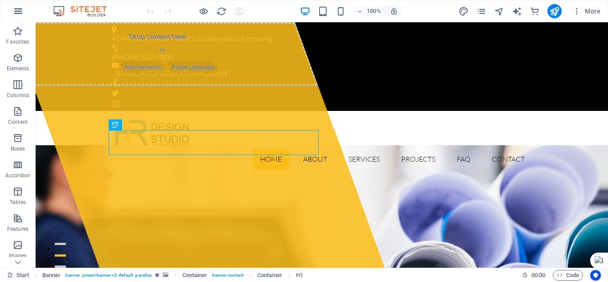
click at [16, 4] on button "button" at bounding box center [18, 10] width 21 height 21
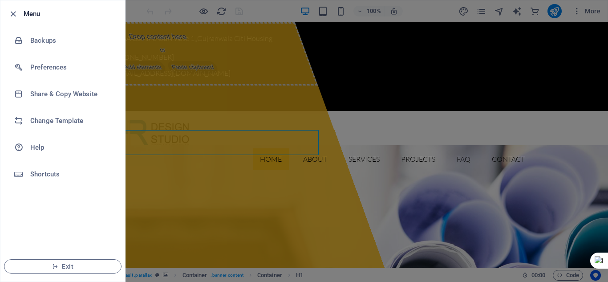
click at [231, 85] on div at bounding box center [304, 141] width 608 height 282
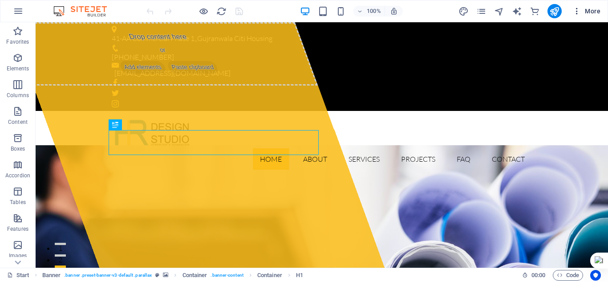
click at [572, 16] on button "More" at bounding box center [586, 11] width 35 height 14
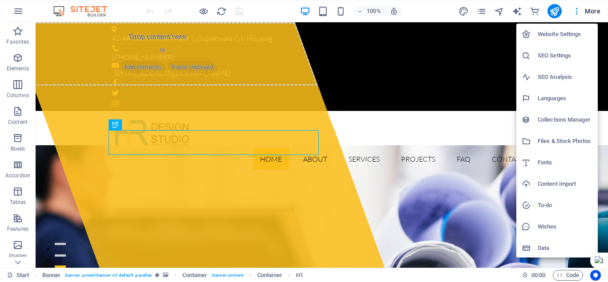
click at [567, 35] on h6 "Website Settings" at bounding box center [565, 34] width 55 height 11
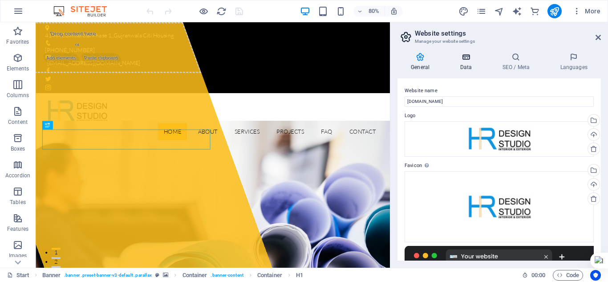
click at [463, 63] on h4 "Data" at bounding box center [467, 62] width 42 height 19
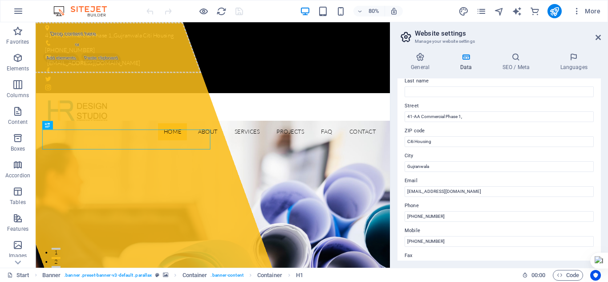
scroll to position [89, 0]
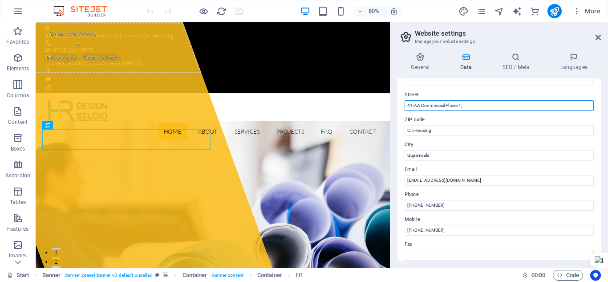
click at [466, 107] on input "41-AA Commercial Phase 1," at bounding box center [499, 105] width 189 height 11
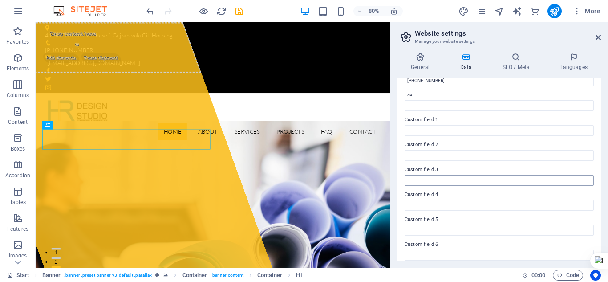
scroll to position [246, 0]
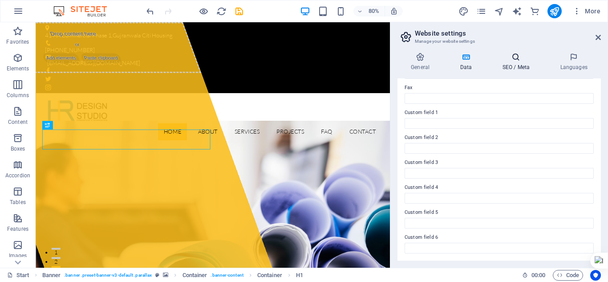
type input "41-AA Commercial Phase 1"
click at [517, 61] on h4 "SEO / Meta" at bounding box center [518, 62] width 58 height 19
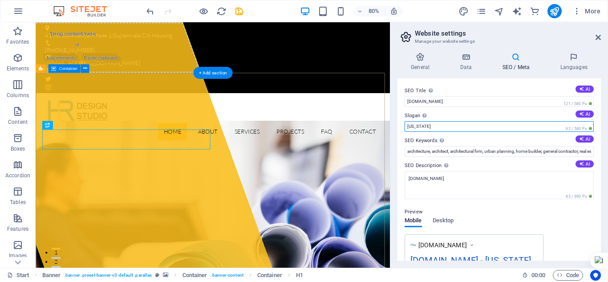
drag, startPoint x: 460, startPoint y: 150, endPoint x: 425, endPoint y: 152, distance: 34.7
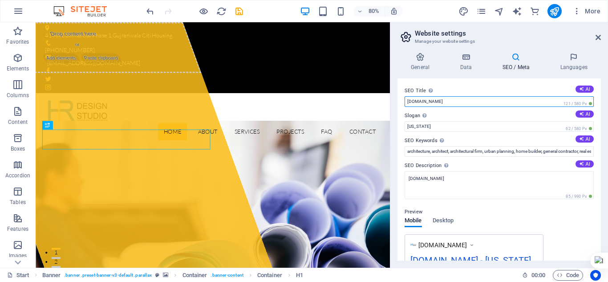
drag, startPoint x: 452, startPoint y: 99, endPoint x: 397, endPoint y: 103, distance: 54.9
click at [397, 103] on div "General Data SEO / Meta Languages Website name [DOMAIN_NAME] Logo Drag files he…" at bounding box center [499, 156] width 218 height 222
type input "HR Design Studio"
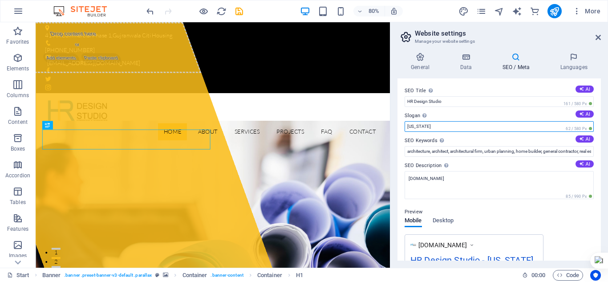
click at [423, 126] on input "[US_STATE]" at bounding box center [499, 126] width 189 height 11
type input "A"
type input "Gujranwala"
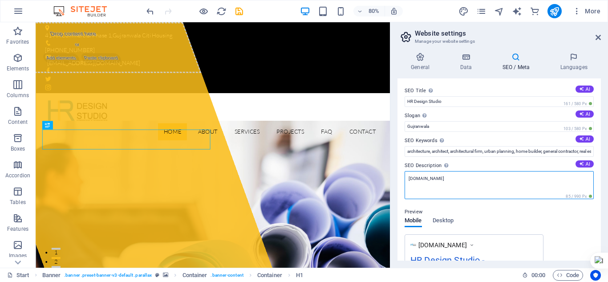
click at [448, 178] on textarea "[DOMAIN_NAME]" at bounding box center [499, 185] width 189 height 28
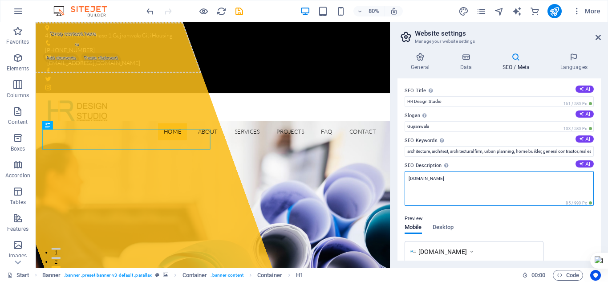
click at [462, 182] on textarea "[DOMAIN_NAME]" at bounding box center [499, 188] width 189 height 35
paste textarea "HR Design Studio is a multidisciplinary architecture and design firm specializi…"
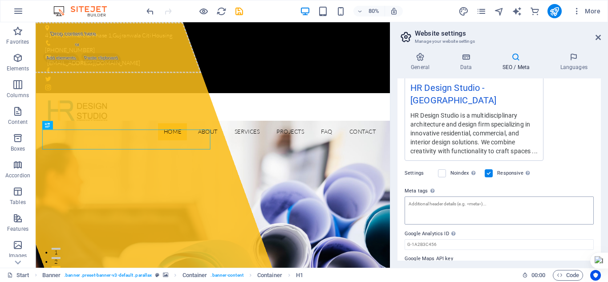
scroll to position [208, 0]
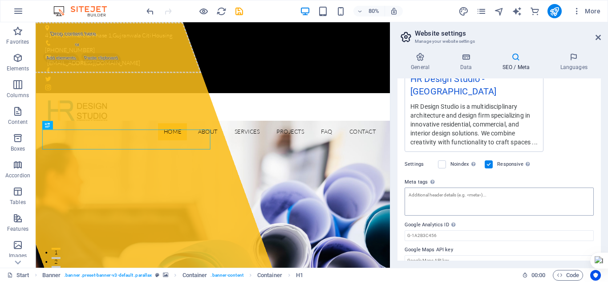
type textarea "HR Design Studio is a multidisciplinary architecture and design firm specializi…"
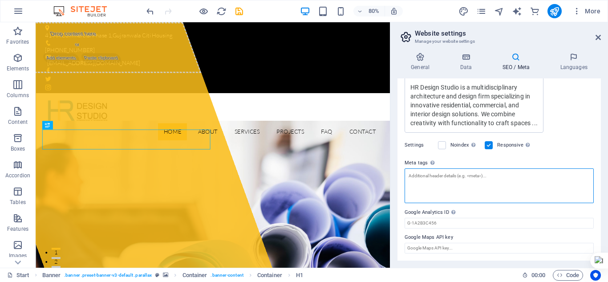
click at [467, 192] on textarea "Meta tags Enter HTML code here that will be placed inside the tags of your webs…" at bounding box center [499, 185] width 189 height 35
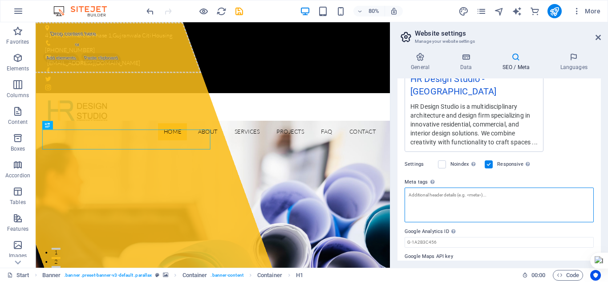
paste textarea "<meta name="description" content="HR Design Studio is a creative architectural …"
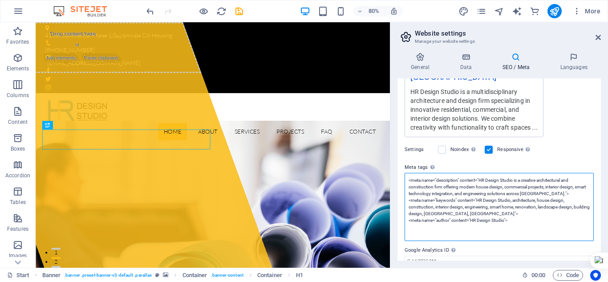
scroll to position [221, 0]
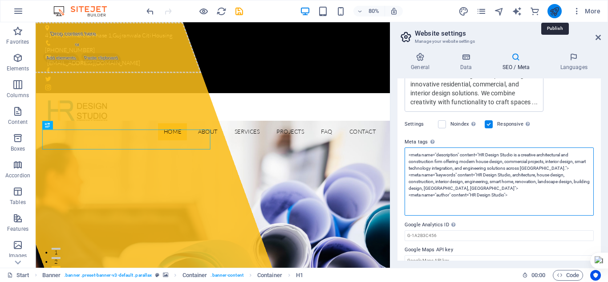
type textarea "<meta name="description" content="HR Design Studio is a creative architectural …"
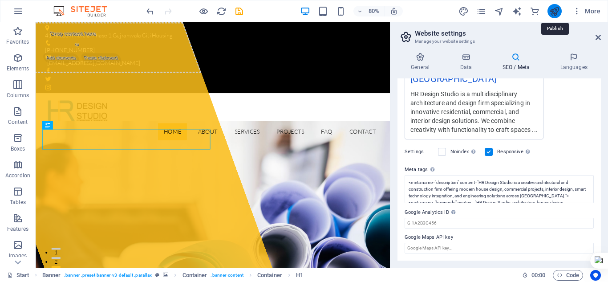
drag, startPoint x: 554, startPoint y: 10, endPoint x: 484, endPoint y: 29, distance: 71.9
click at [554, 10] on icon "publish" at bounding box center [554, 11] width 10 height 10
